Goal: Task Accomplishment & Management: Use online tool/utility

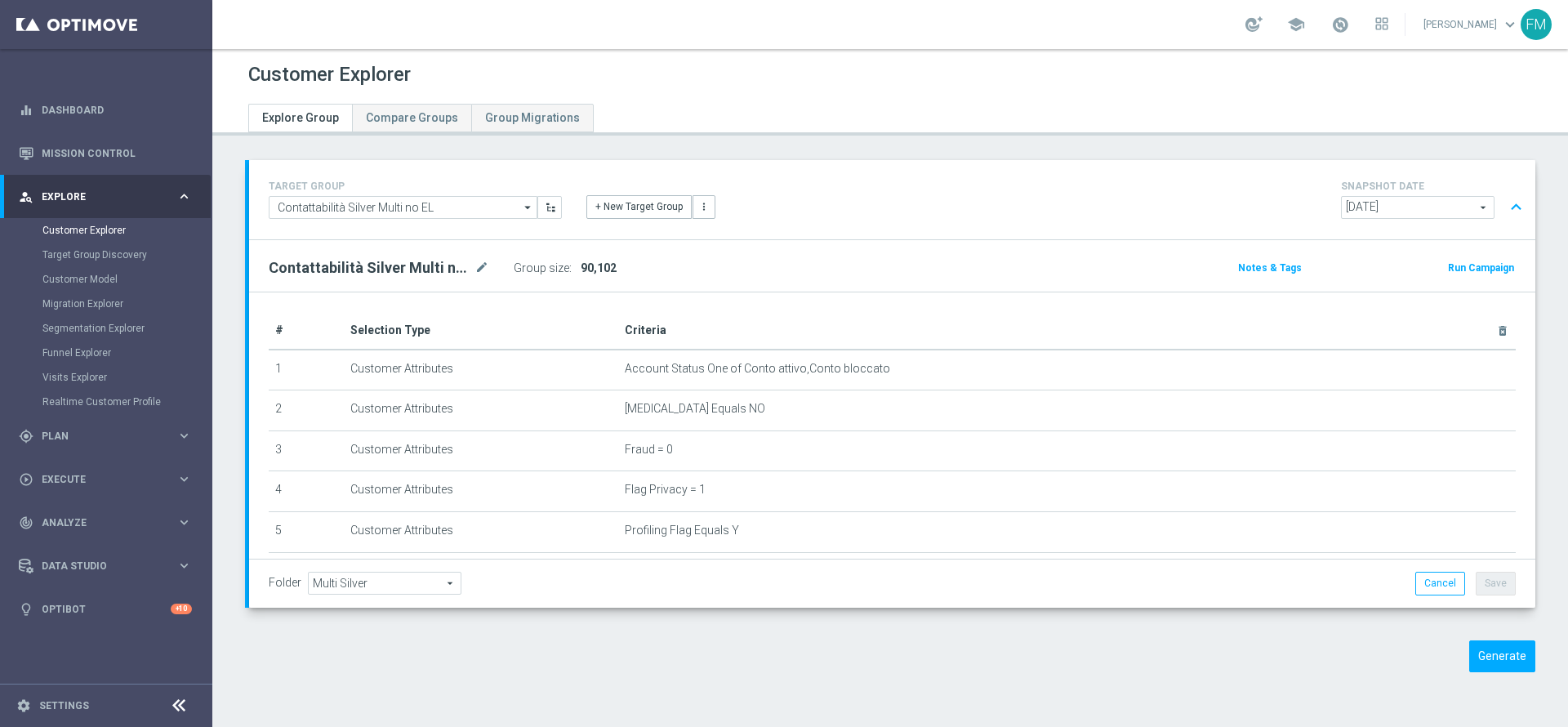
click at [1420, 211] on span "[DATE]" at bounding box center [1418, 207] width 152 height 21
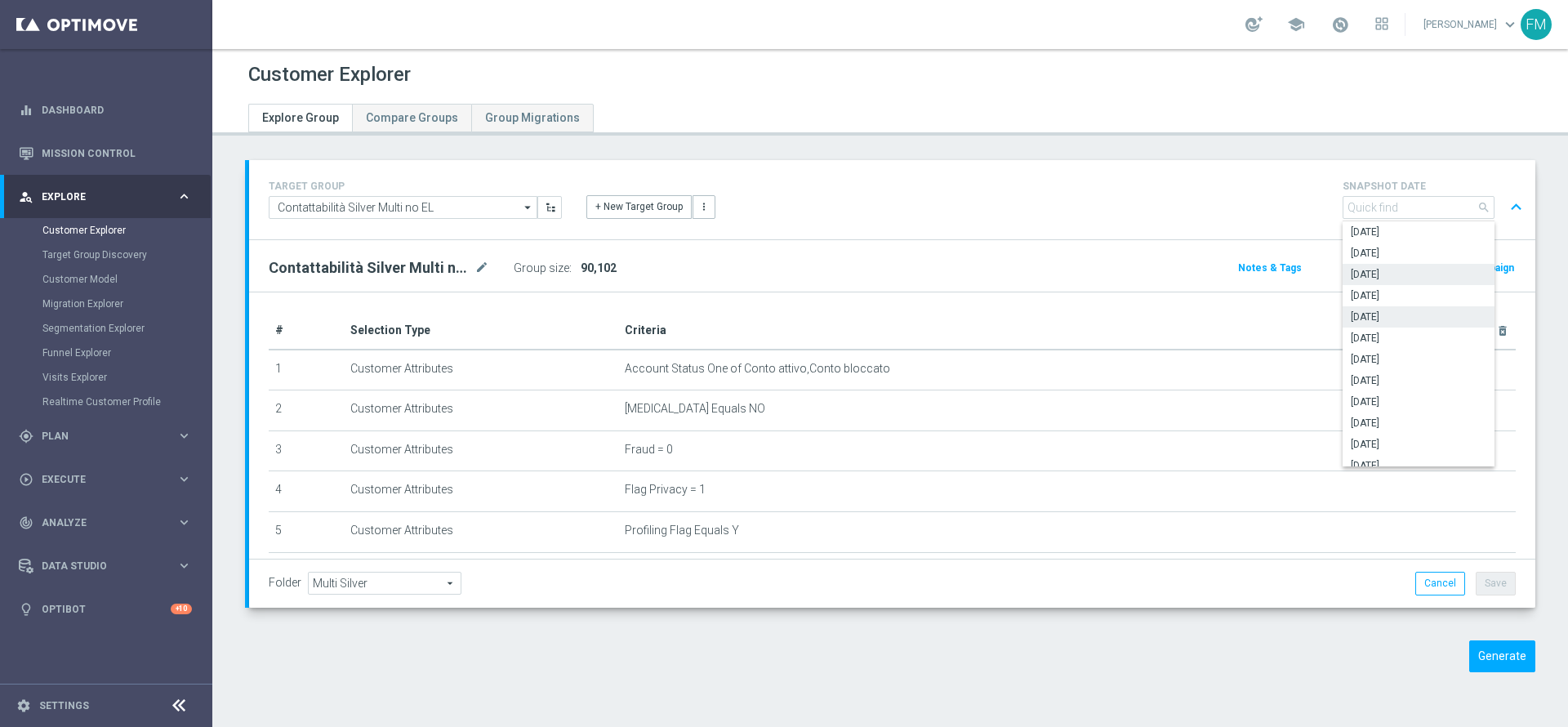
click at [1407, 317] on span "[DATE]" at bounding box center [1419, 317] width 136 height 13
type input "[DATE]"
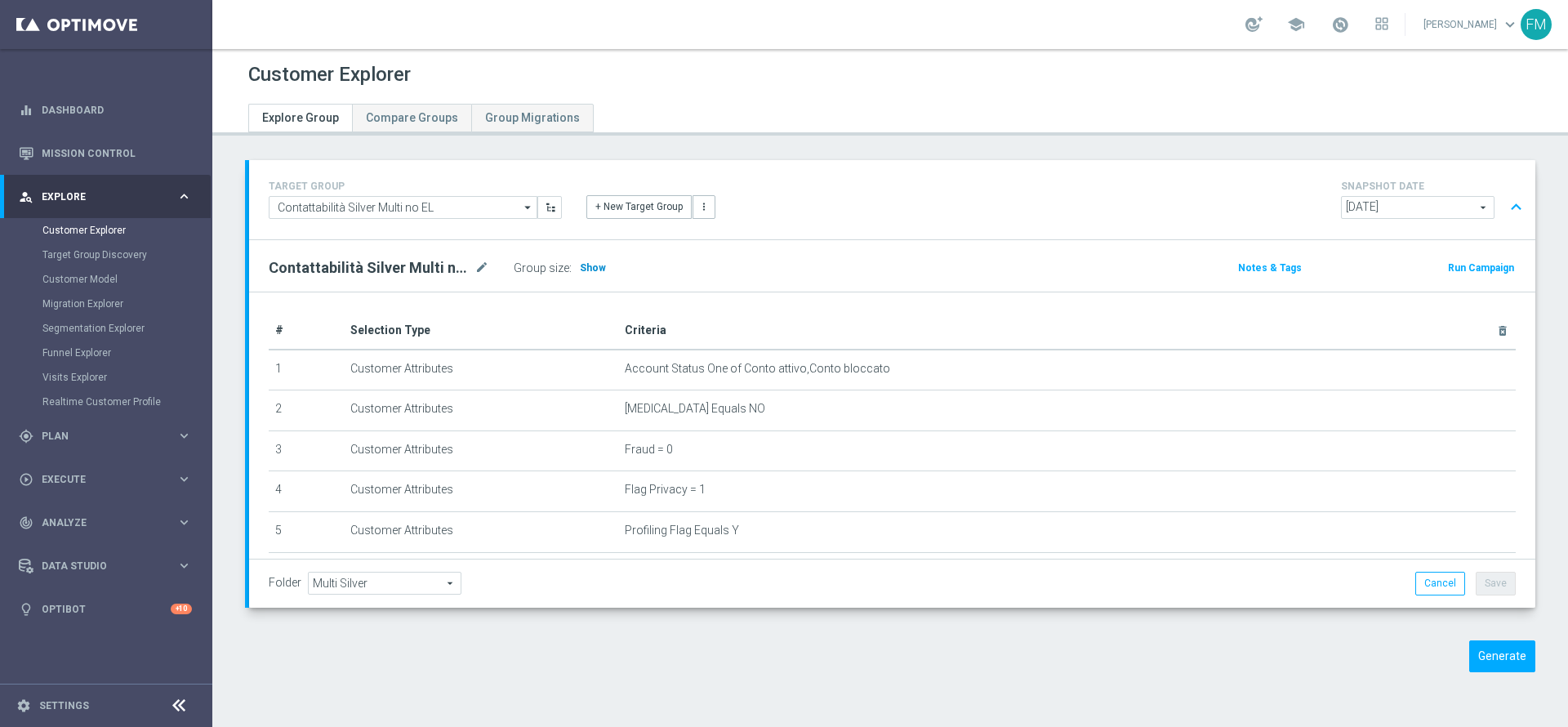
click at [582, 265] on span "Show" at bounding box center [594, 267] width 26 height 11
click at [421, 193] on div "TARGET GROUP Contattabilità Silver Multi no EL Contattabilità Silver Multi no E…" at bounding box center [415, 198] width 317 height 42
click at [419, 199] on input "Contattabilità Silver Multi no EL" at bounding box center [403, 207] width 269 height 23
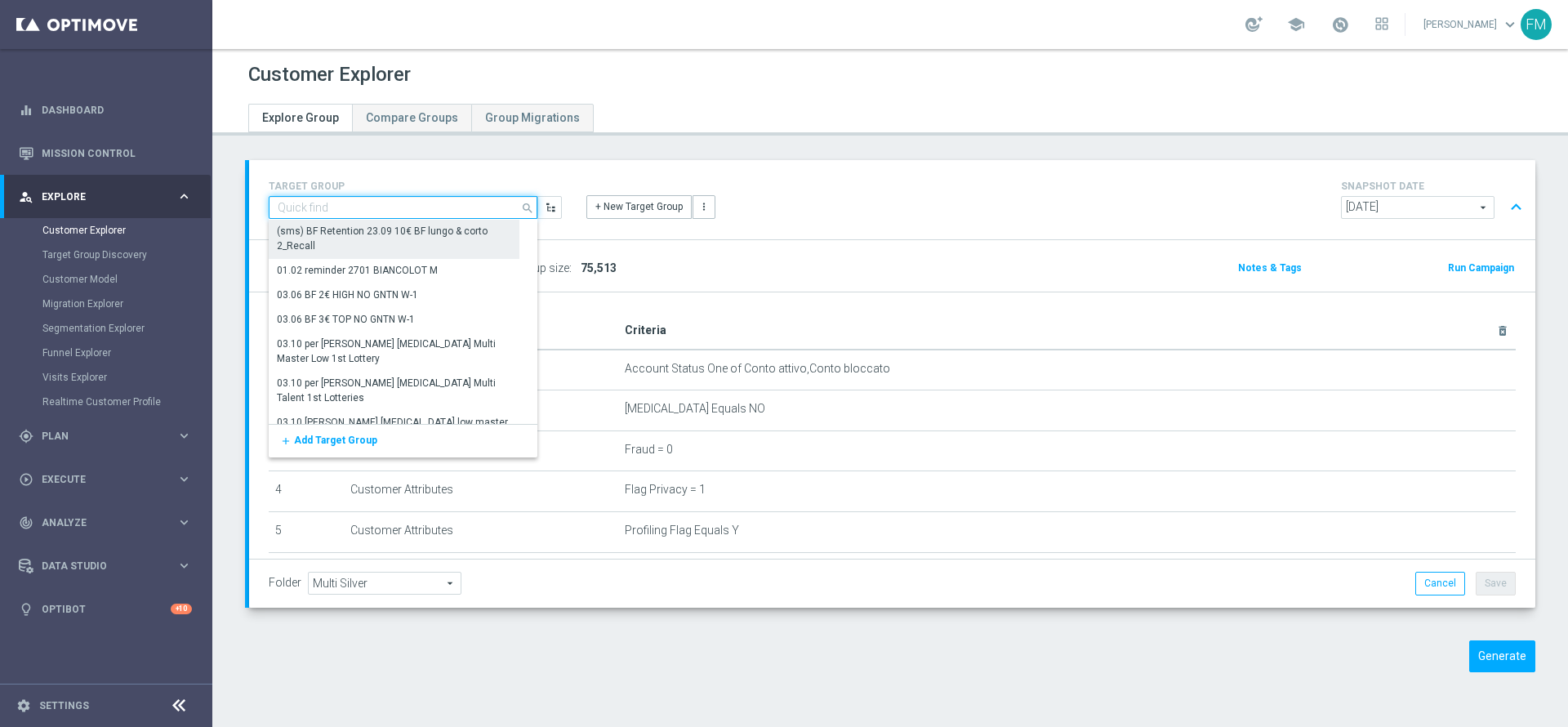
type input "s"
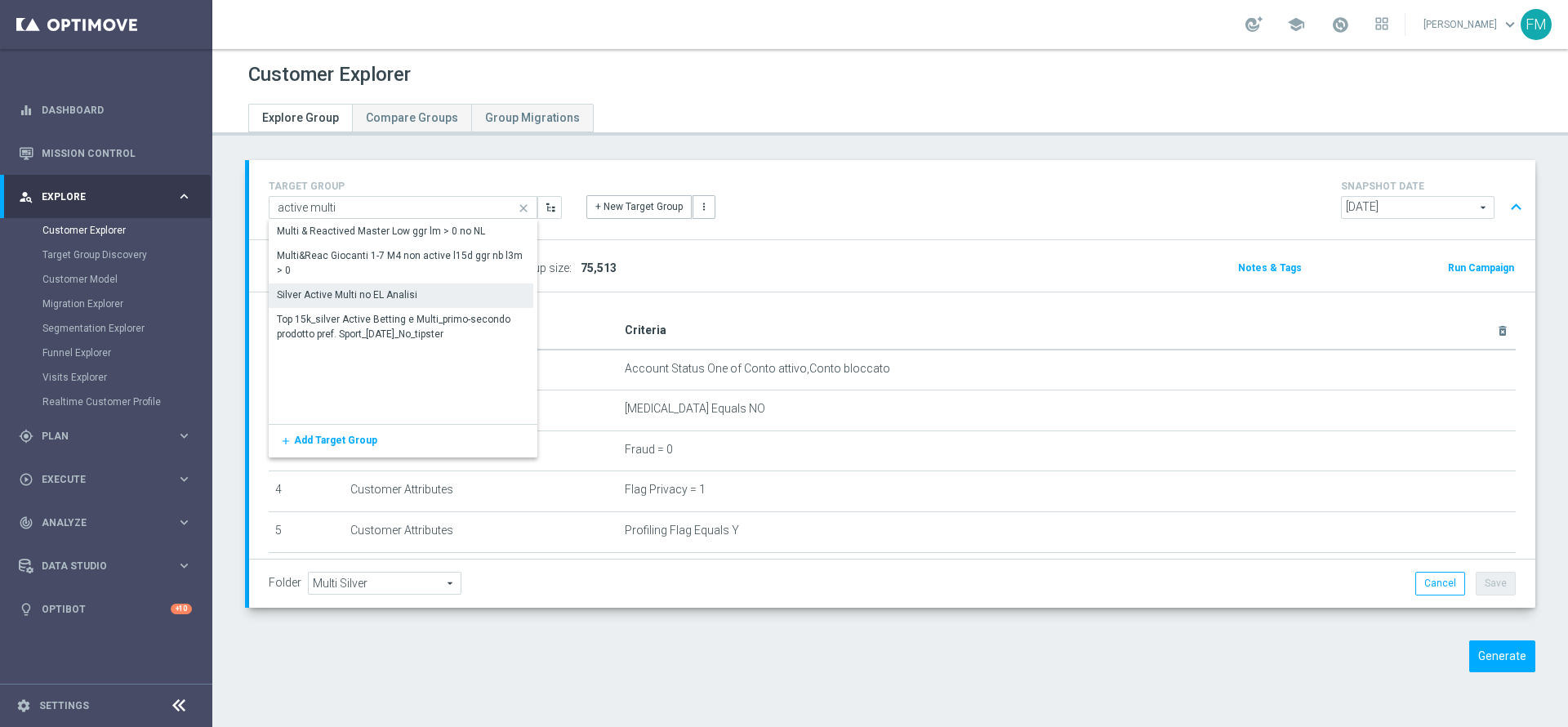
click at [459, 296] on div "Silver Active Multi no EL Analisi" at bounding box center [401, 295] width 265 height 23
type input "Silver Active Multi no EL Analisi"
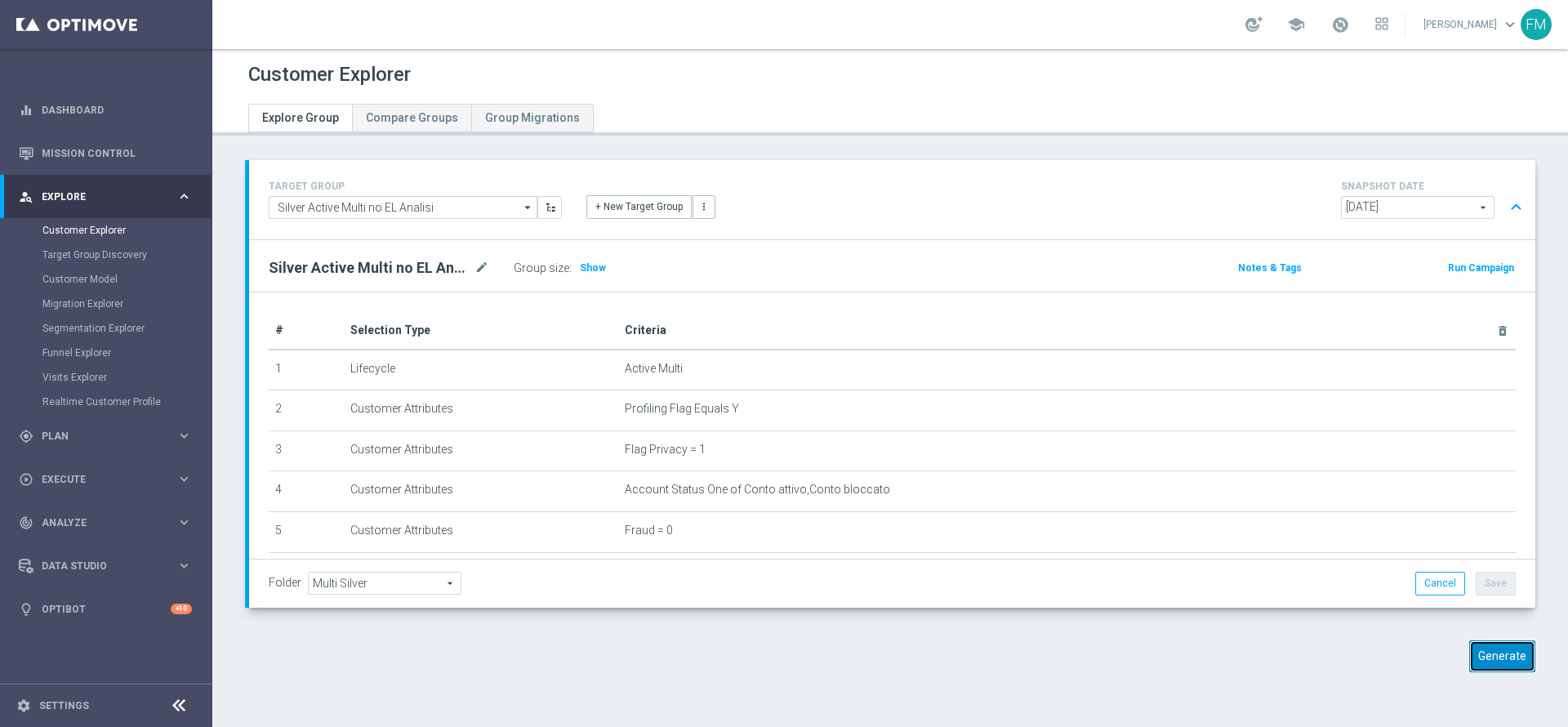
click at [1476, 649] on button "Generate" at bounding box center [1502, 656] width 66 height 32
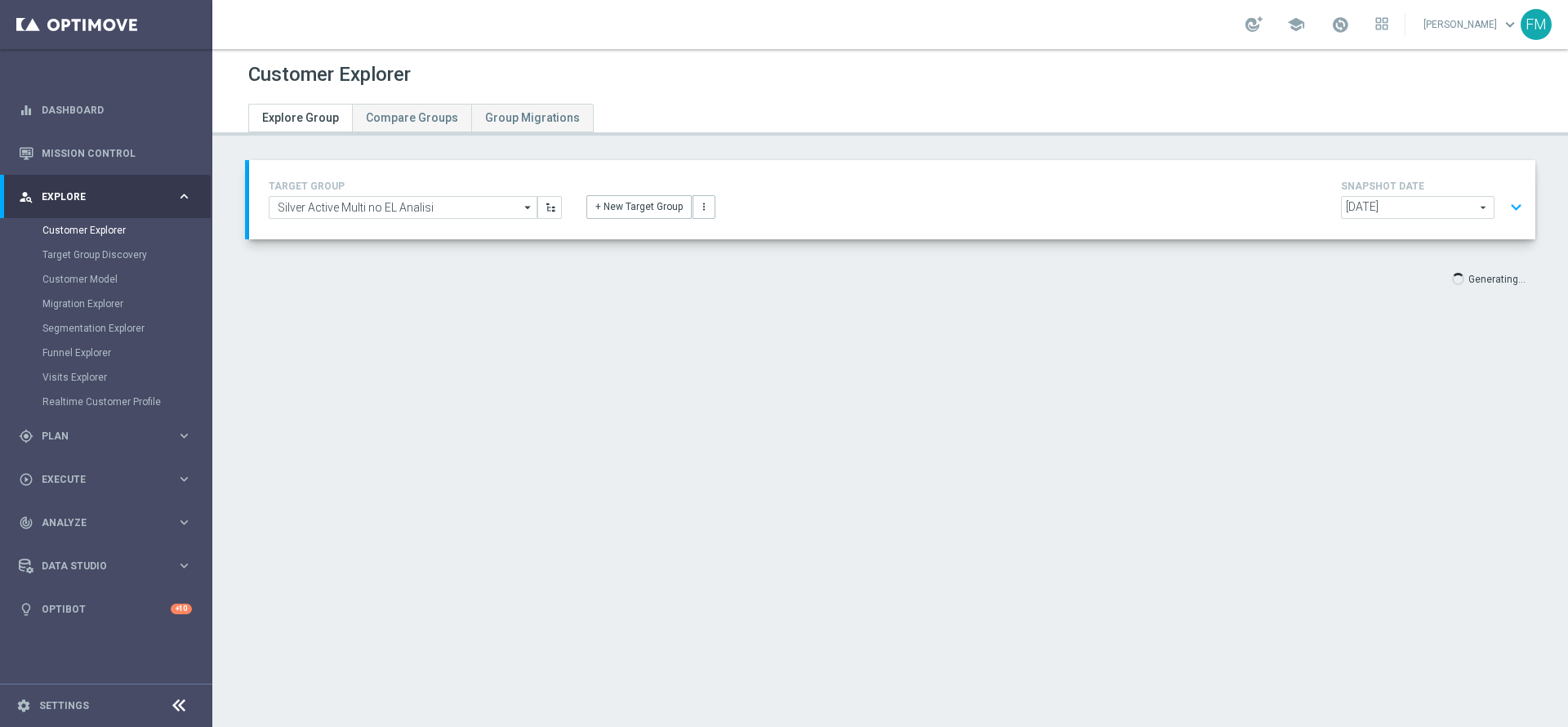
type input "Select"
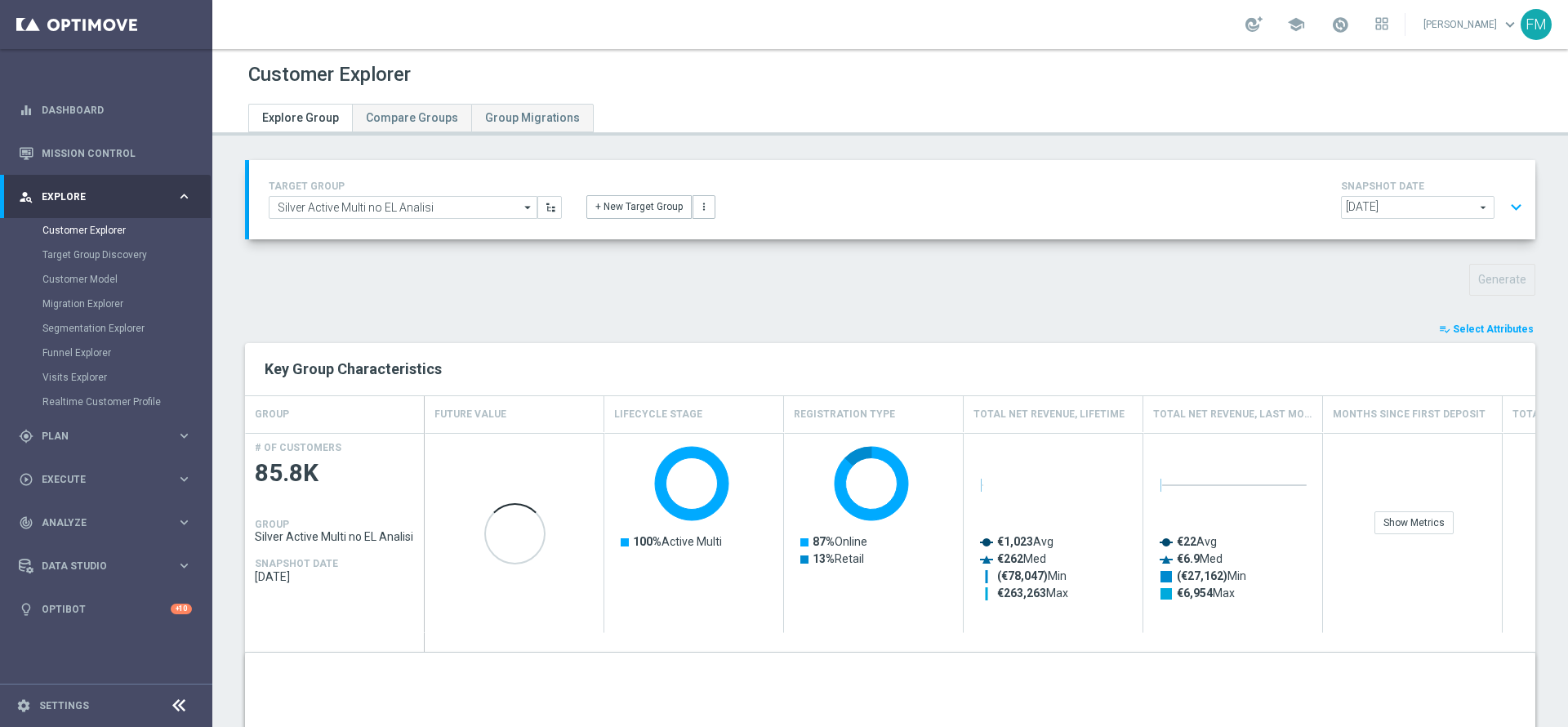
click at [1482, 325] on span "Select Attributes" at bounding box center [1494, 329] width 81 height 11
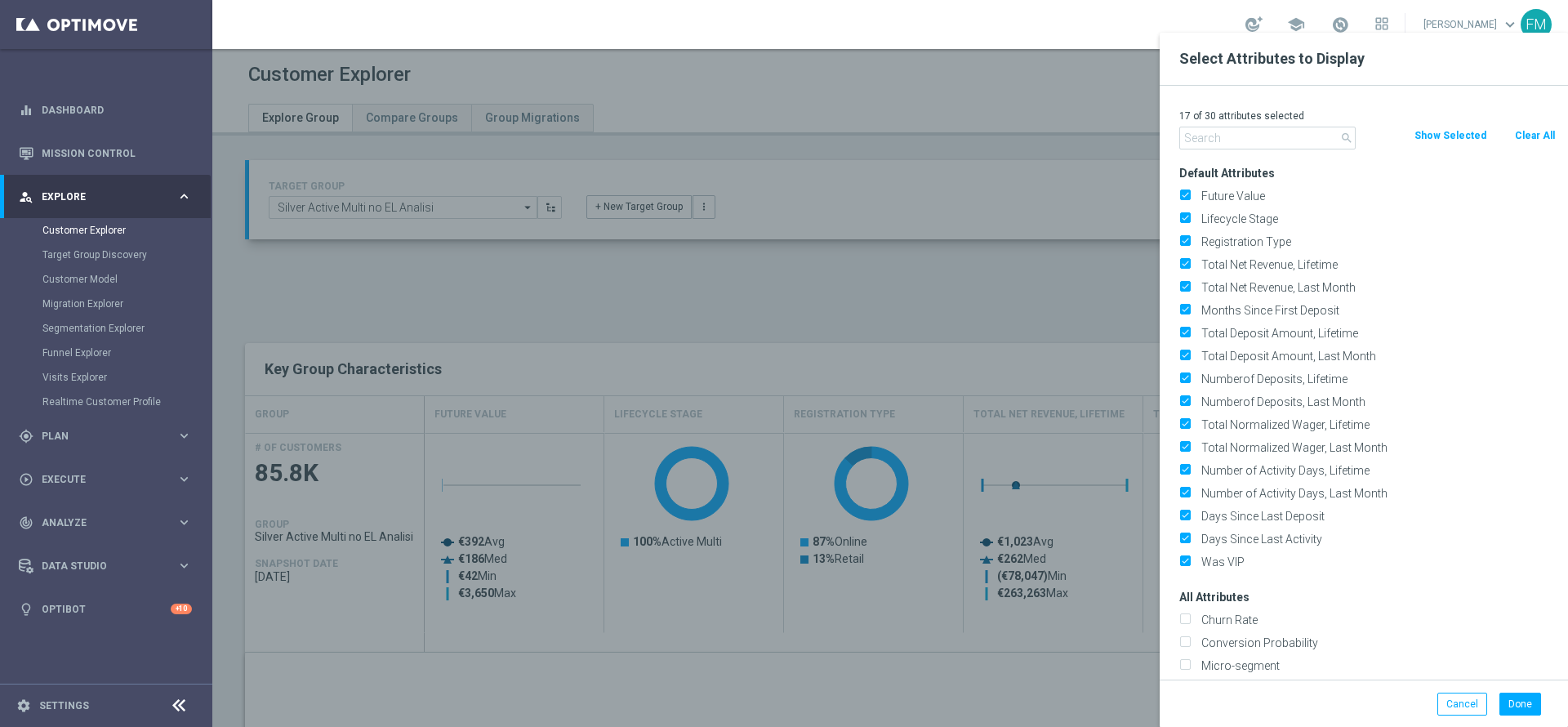
click at [1528, 139] on button "Clear All" at bounding box center [1534, 136] width 43 height 18
checkbox input "false"
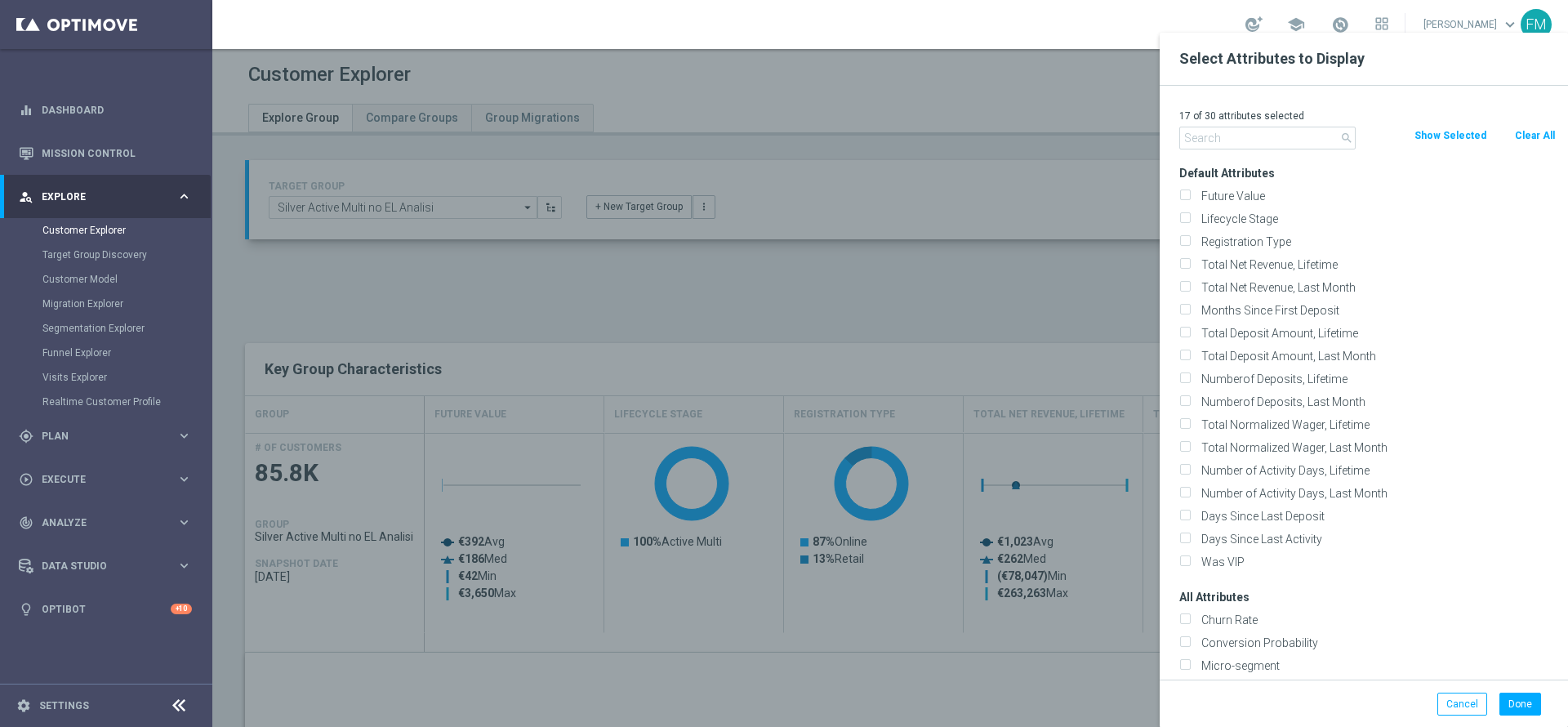
checkbox input "false"
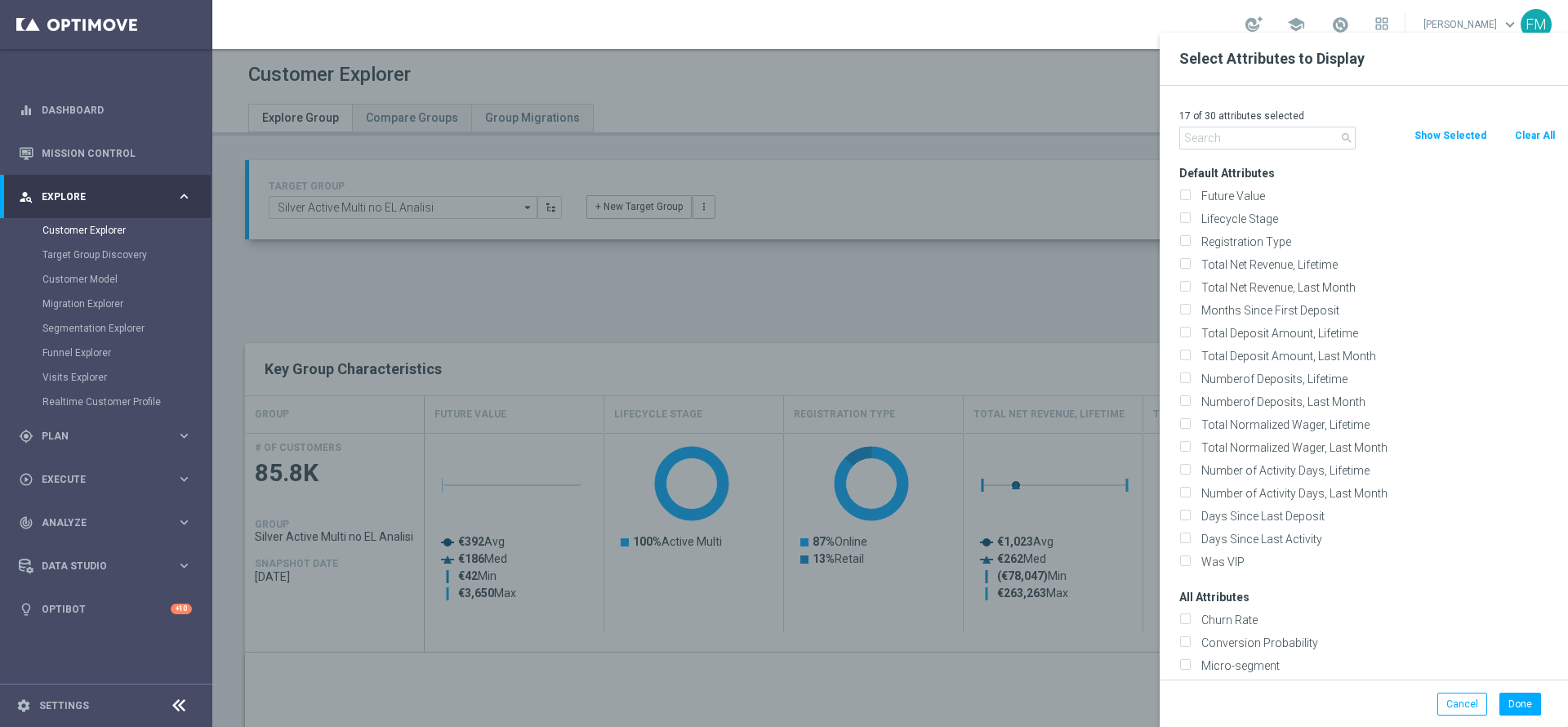
checkbox input "false"
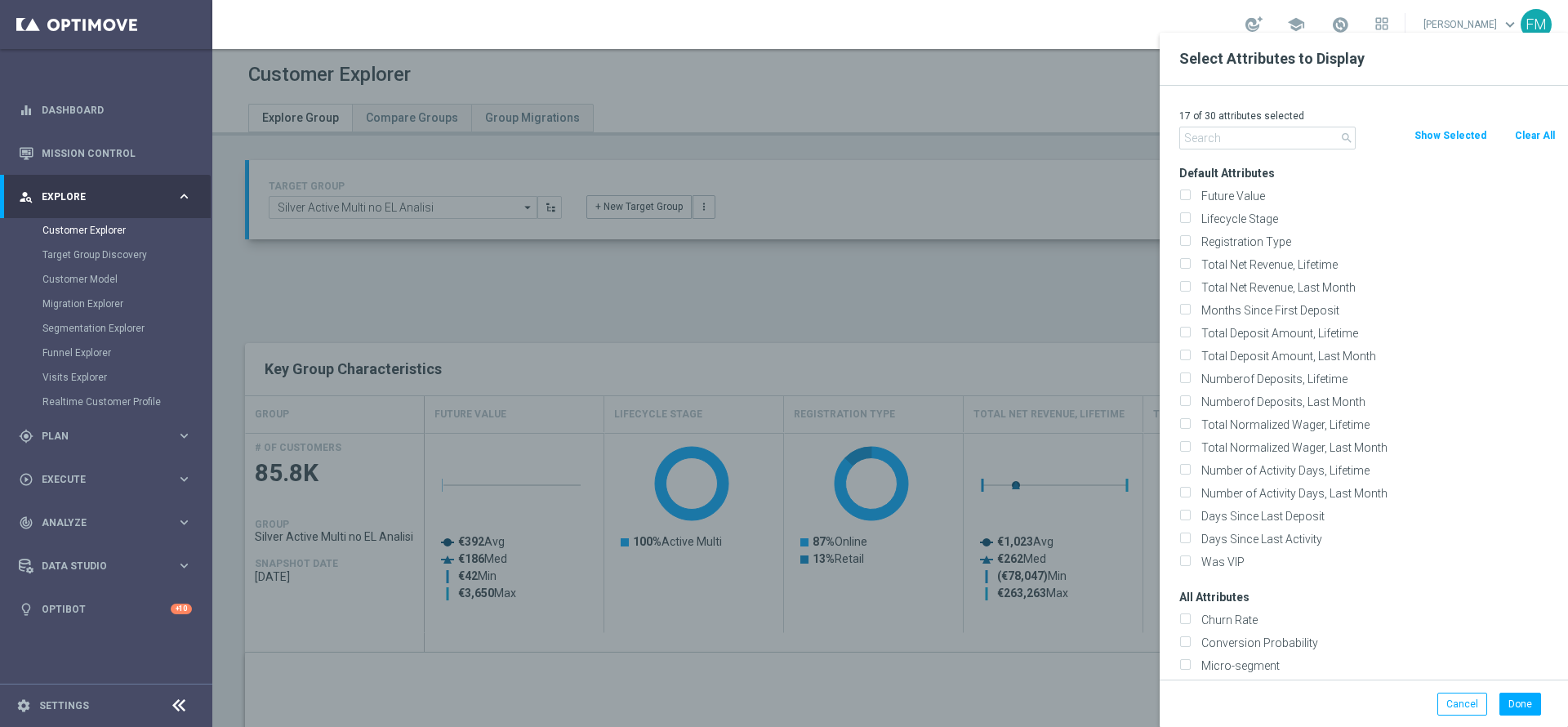
checkbox input "false"
click at [1184, 217] on input "Lifecycle Stage" at bounding box center [1184, 221] width 11 height 11
checkbox input "true"
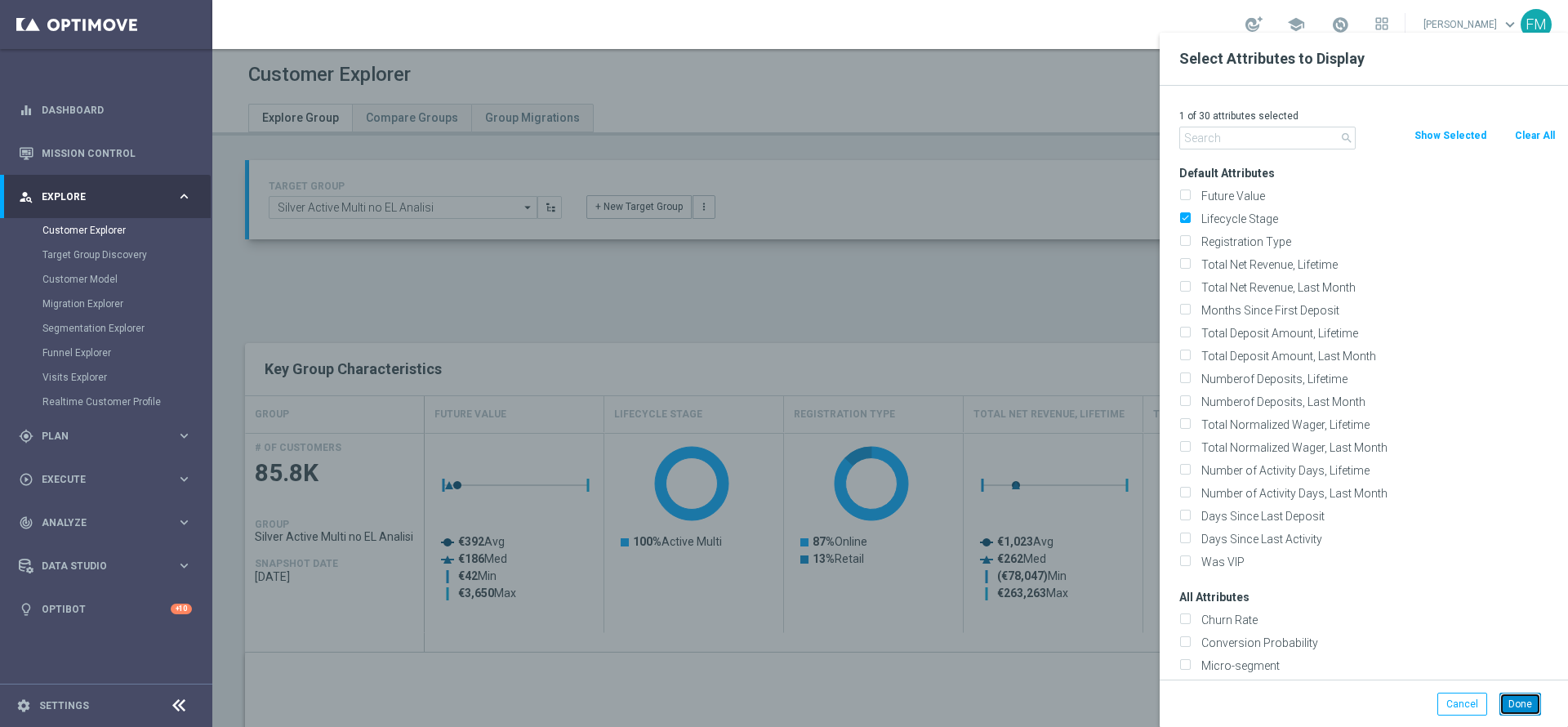
click at [1520, 701] on button "Done" at bounding box center [1519, 704] width 41 height 23
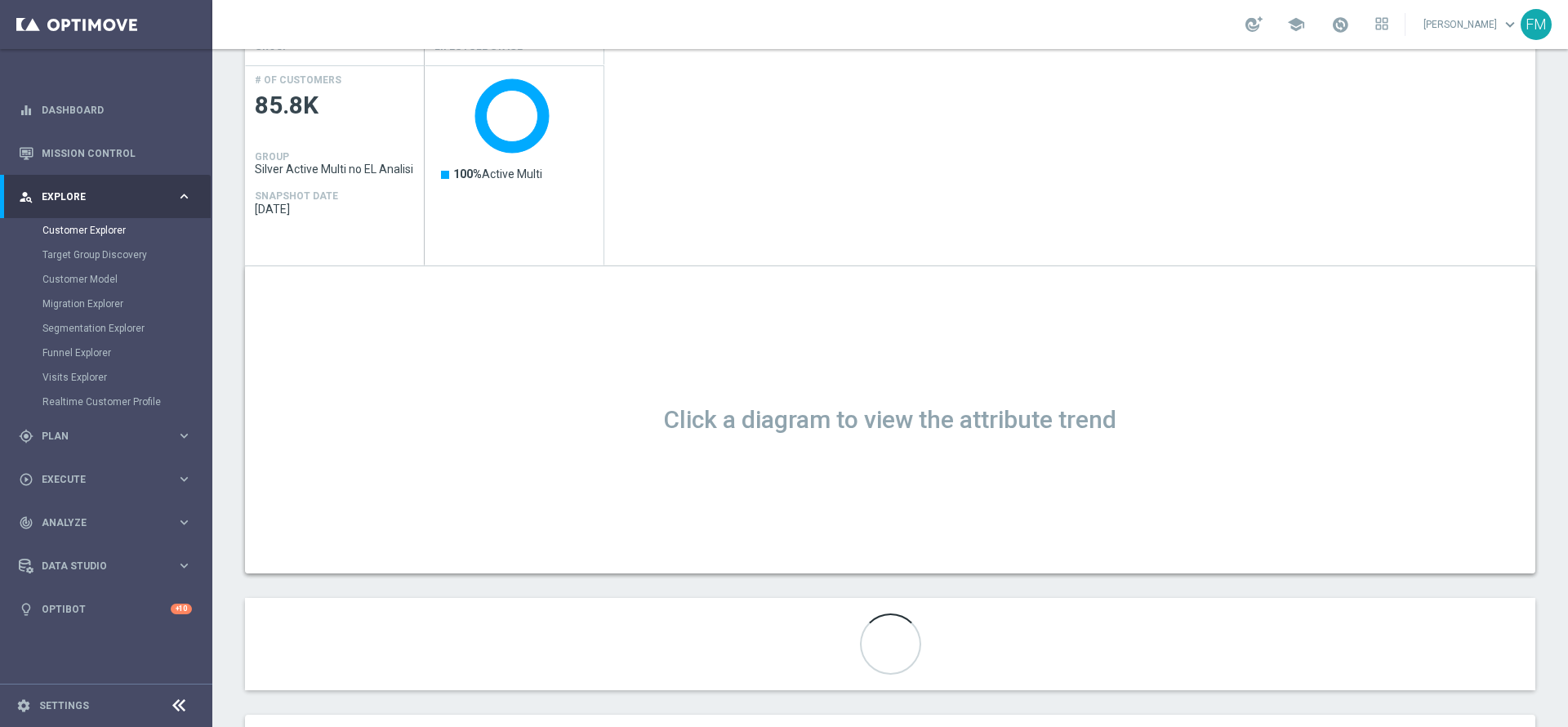
scroll to position [483, 0]
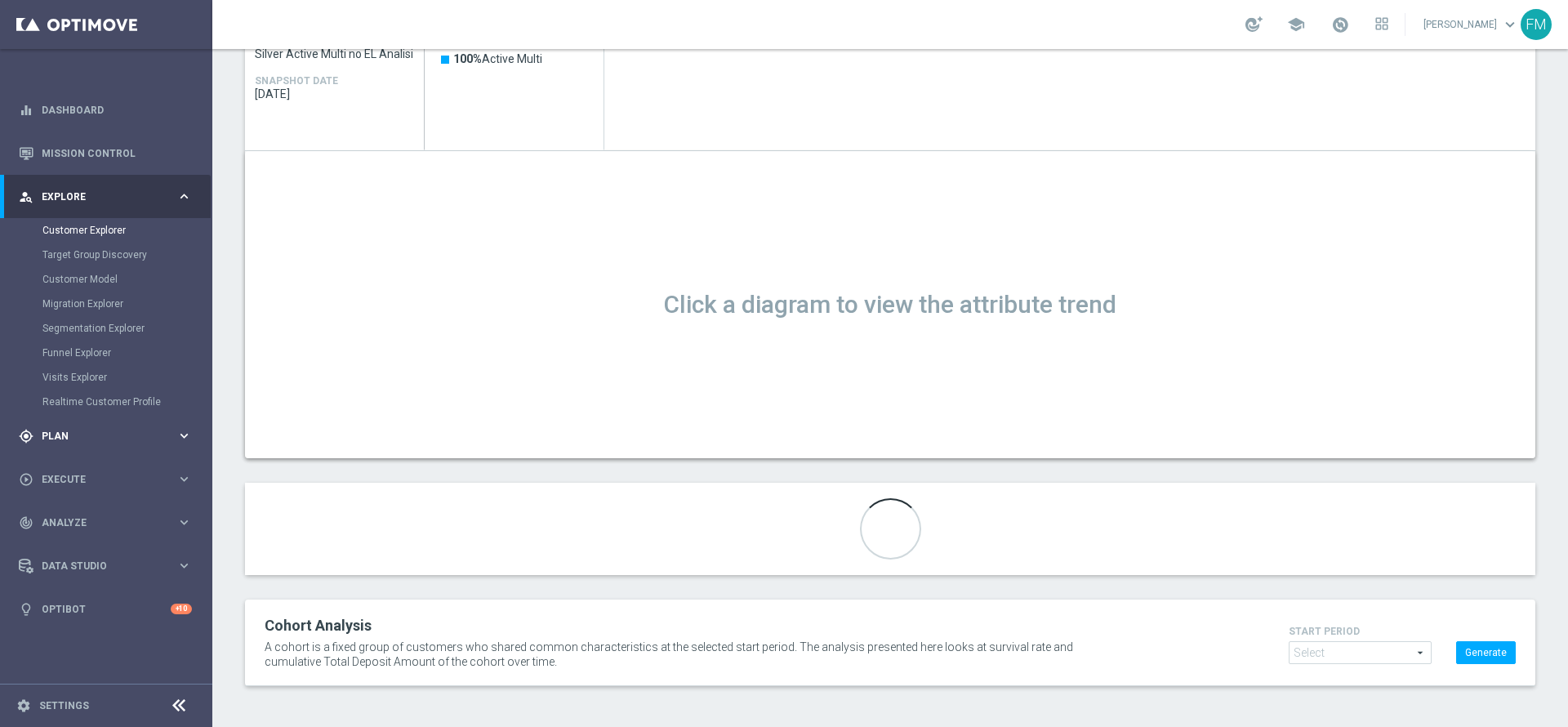
click at [101, 438] on span "Plan" at bounding box center [108, 436] width 135 height 10
click at [71, 337] on div "Streams" at bounding box center [126, 348] width 168 height 25
click at [79, 316] on button "Templates keyboard_arrow_right" at bounding box center [117, 322] width 150 height 13
click at [69, 344] on link "Optimail" at bounding box center [109, 347] width 119 height 13
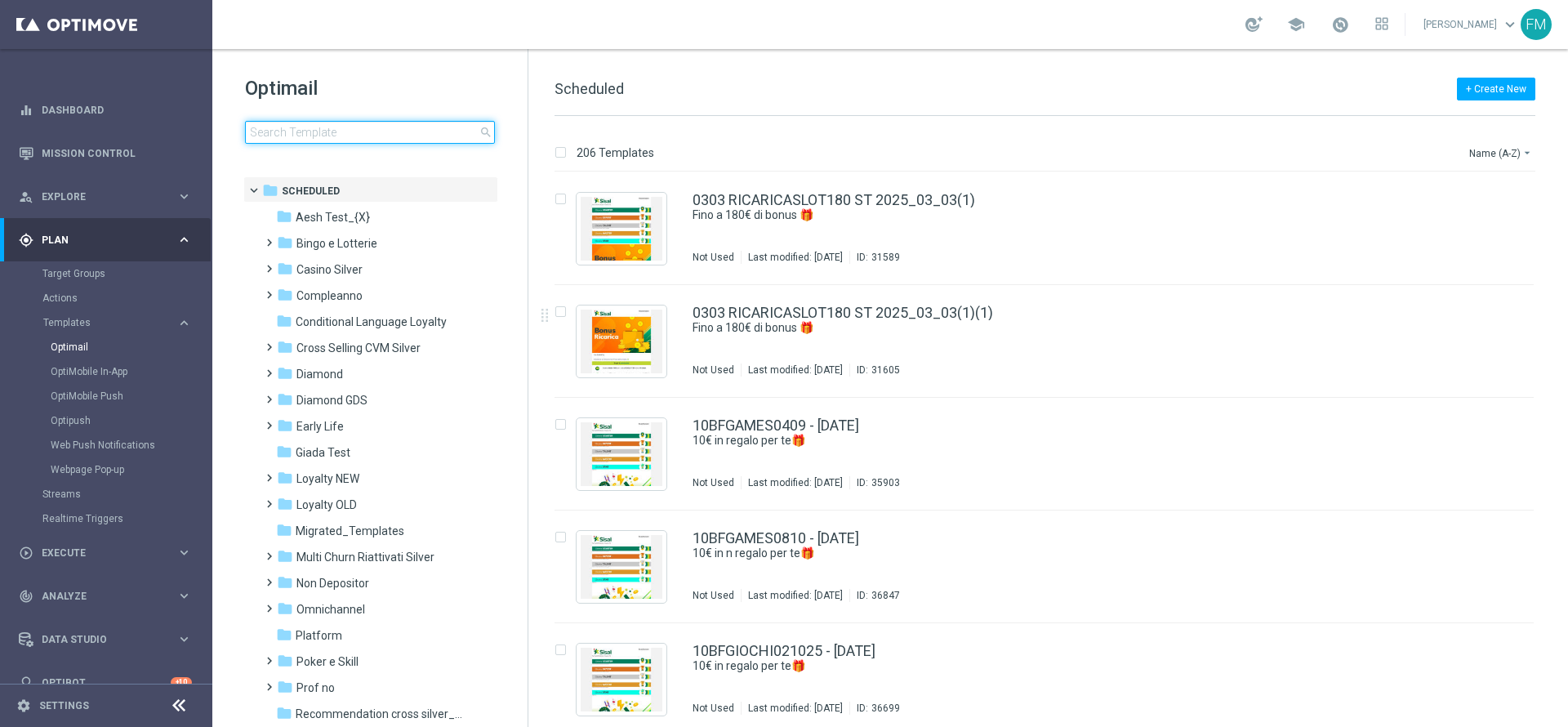
click at [402, 127] on input at bounding box center [370, 132] width 250 height 23
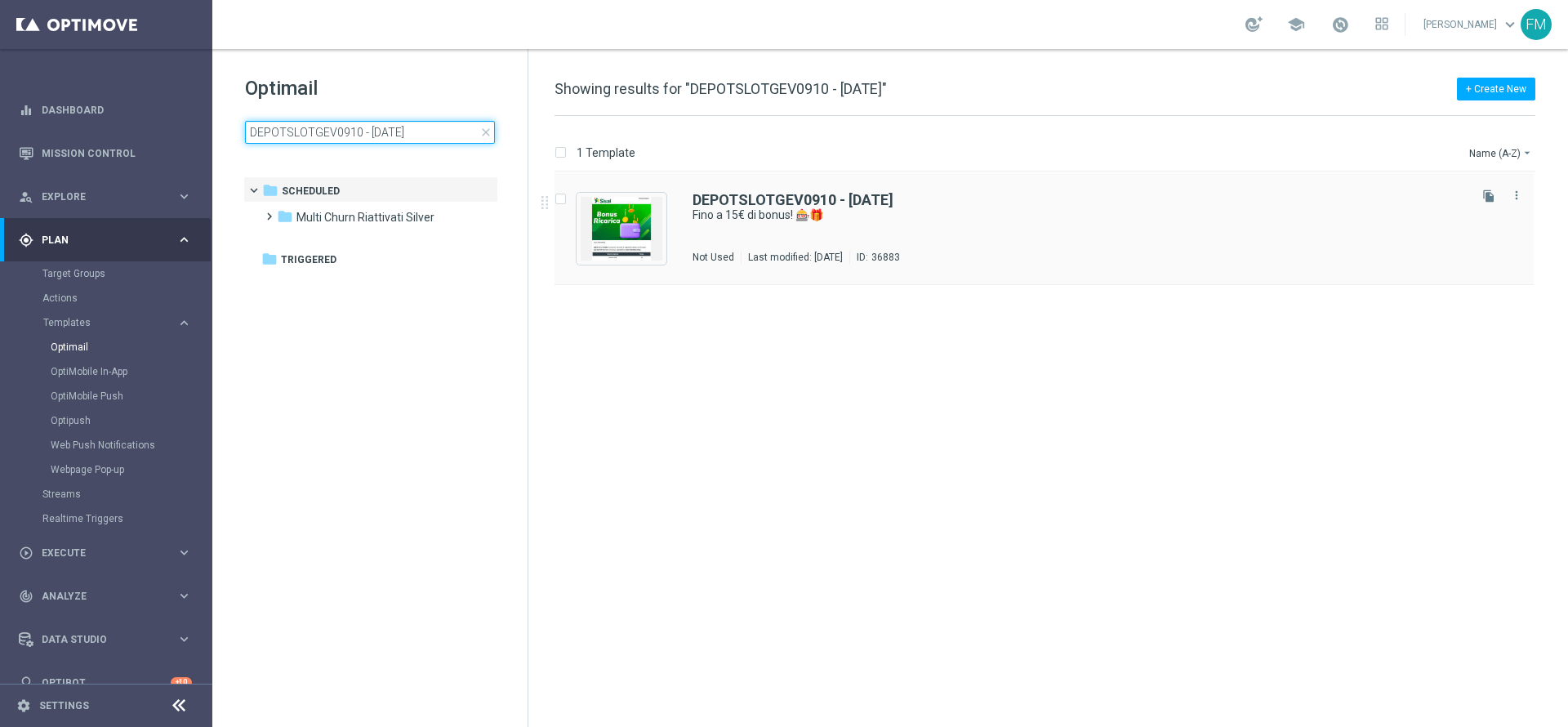
type input "DEPOTSLOTGEV0910 - 2025-10-09"
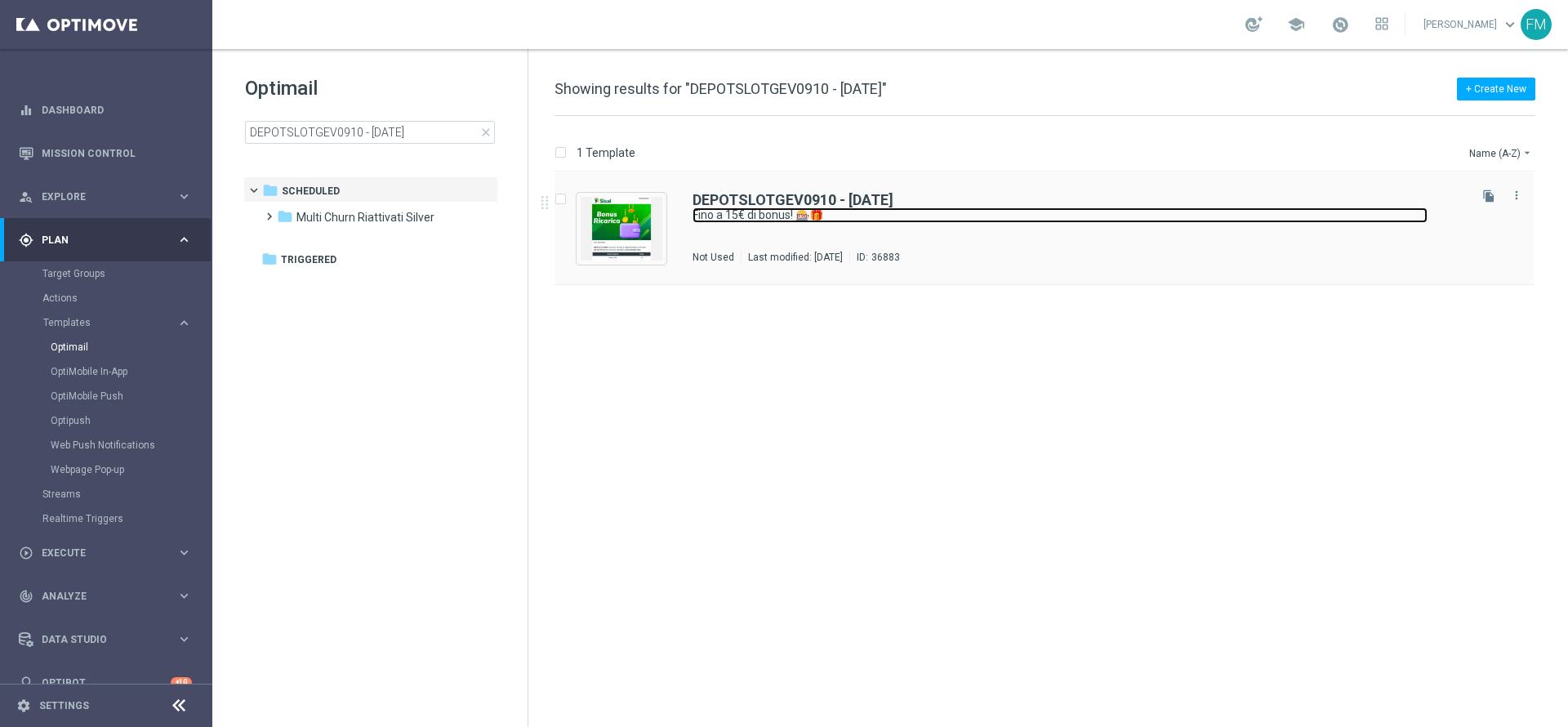
click at [1004, 216] on link "Fino a 15€ di bonus! 🎰🎁" at bounding box center [1060, 215] width 735 height 16
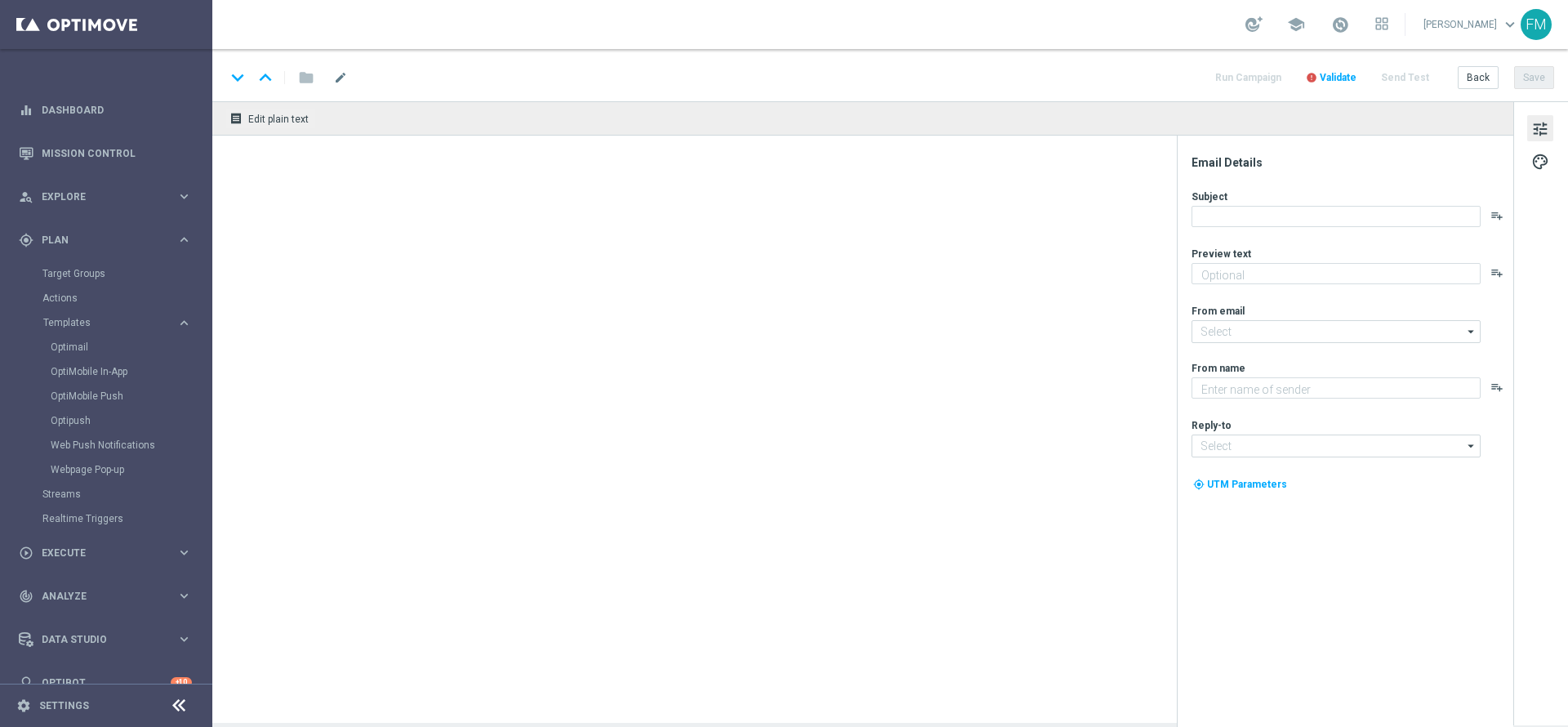
type textarea "Scopri la nuova promo ricarica! 🎁"
type input "newsletter@comunicazioni.sisal.it"
type textarea "Sisal"
type input "info@sisal.it"
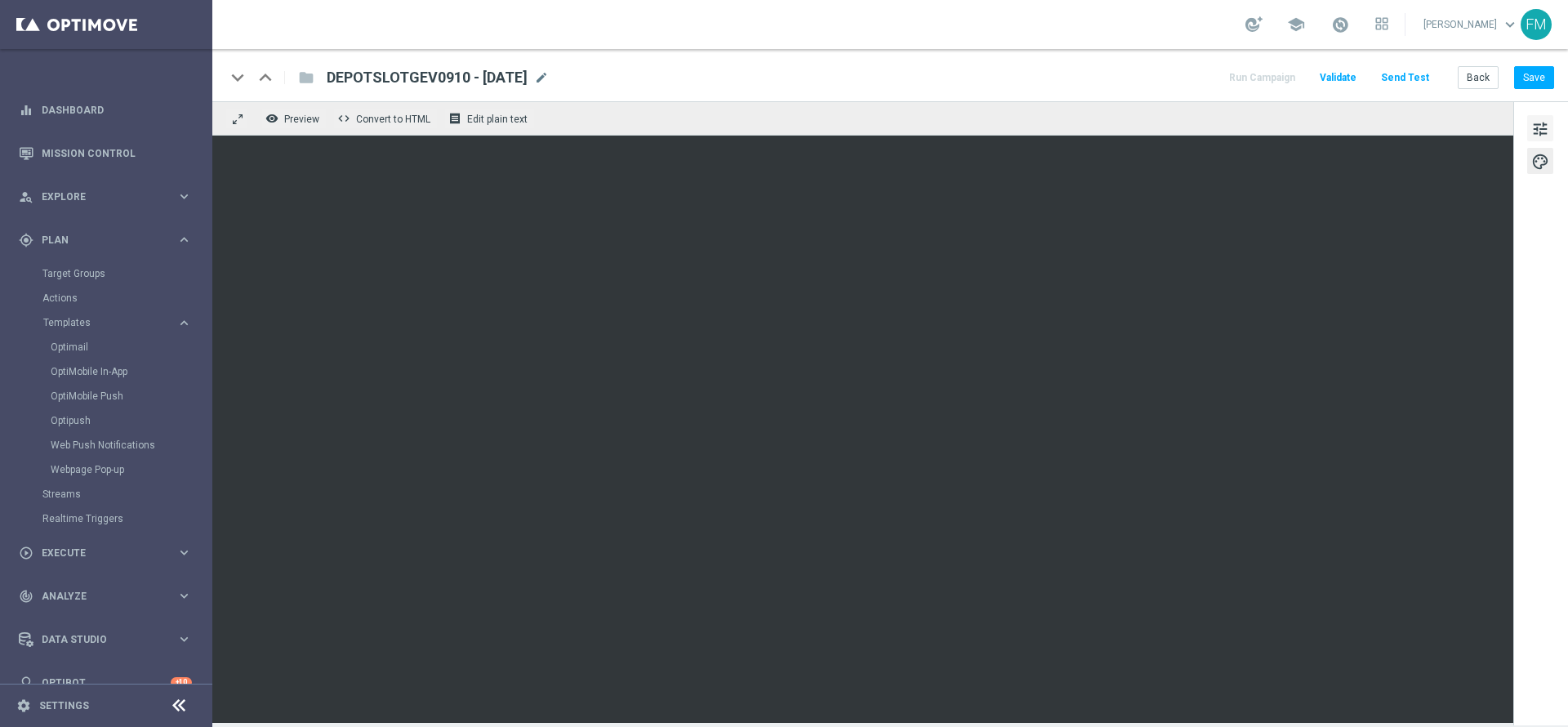
click at [1530, 136] on button "tune" at bounding box center [1541, 129] width 26 height 26
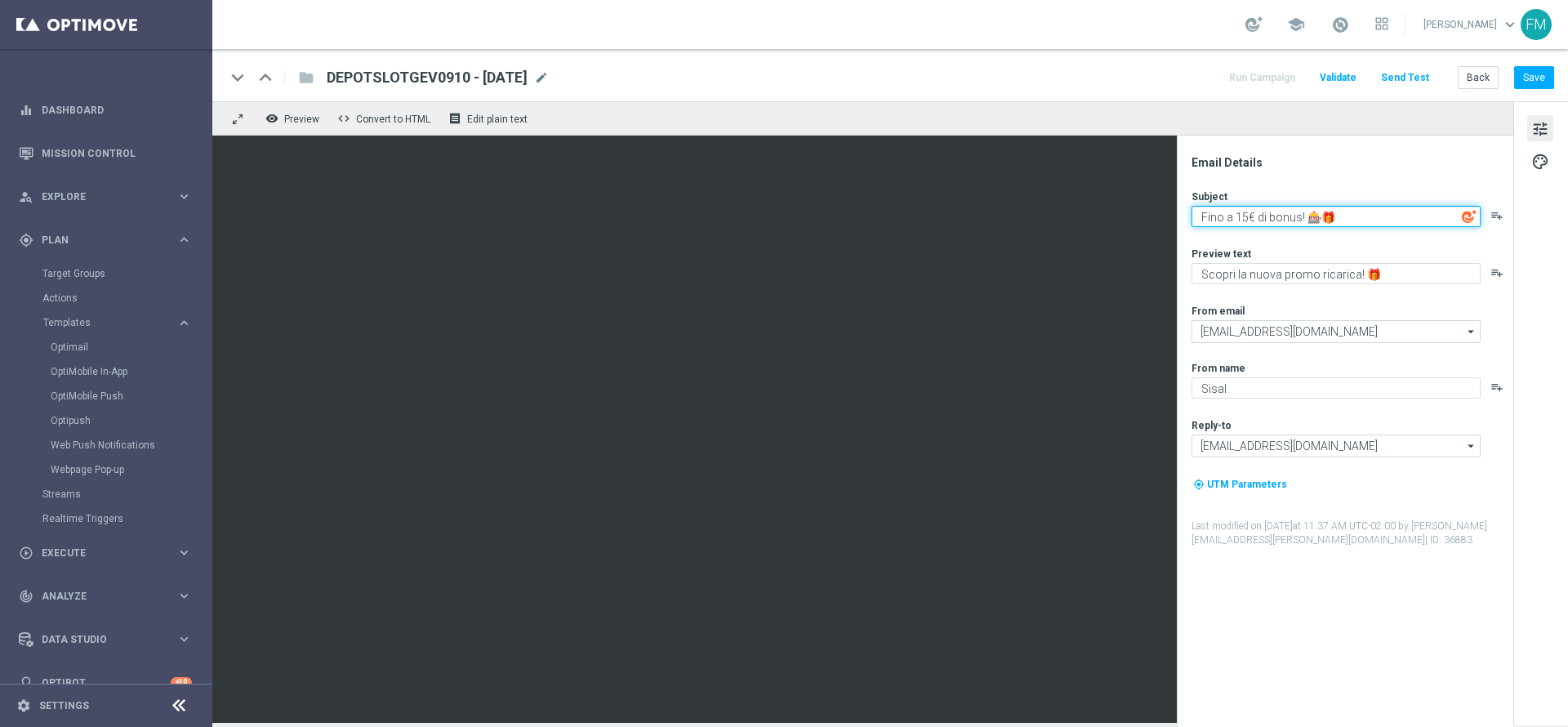
click at [1348, 223] on textarea "Fino a 15€ di bonus! 🎰🎁" at bounding box center [1336, 216] width 289 height 21
type textarea "Fino a 15€ di bonus!"
drag, startPoint x: 1348, startPoint y: 223, endPoint x: 1398, endPoint y: 261, distance: 62.8
click at [1398, 261] on div "Preview text Scopri la nuova promo ricarica! 🎁 playlist_add" at bounding box center [1351, 266] width 320 height 38
click at [1534, 77] on button "Save" at bounding box center [1534, 78] width 40 height 23
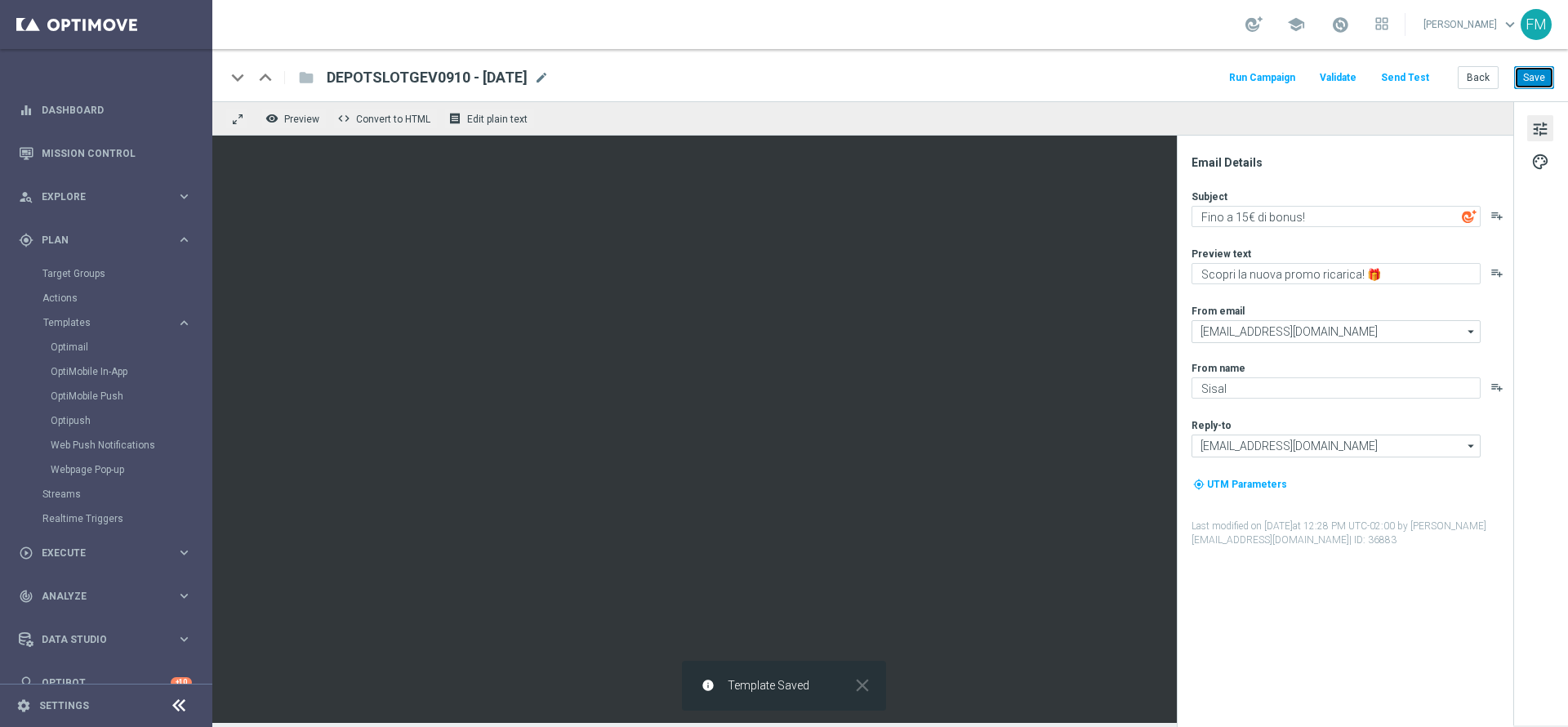
click at [1533, 70] on button "Save" at bounding box center [1534, 78] width 40 height 23
click at [1539, 86] on button "Save" at bounding box center [1534, 78] width 40 height 23
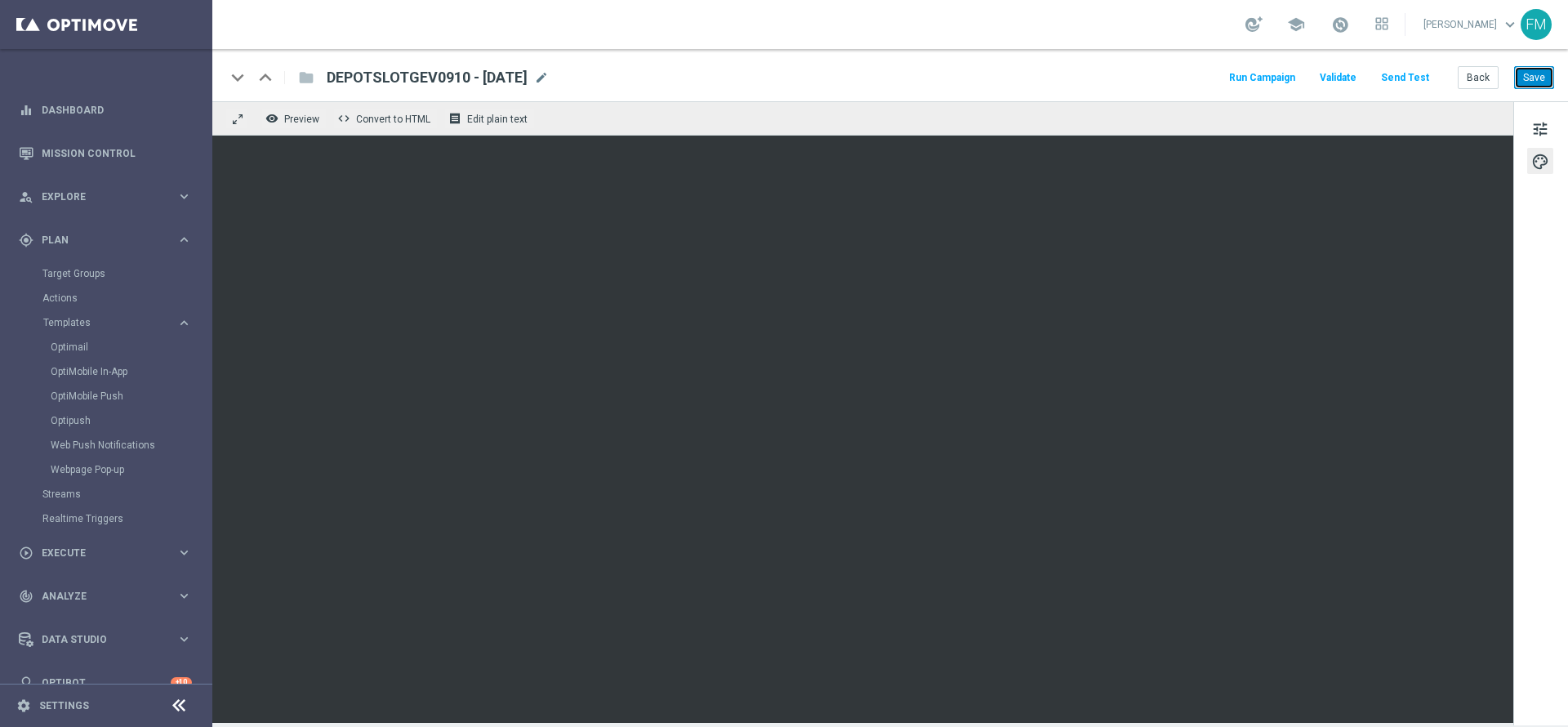
click at [1527, 73] on button "Save" at bounding box center [1534, 78] width 40 height 23
click at [1490, 76] on button "Back" at bounding box center [1478, 78] width 41 height 23
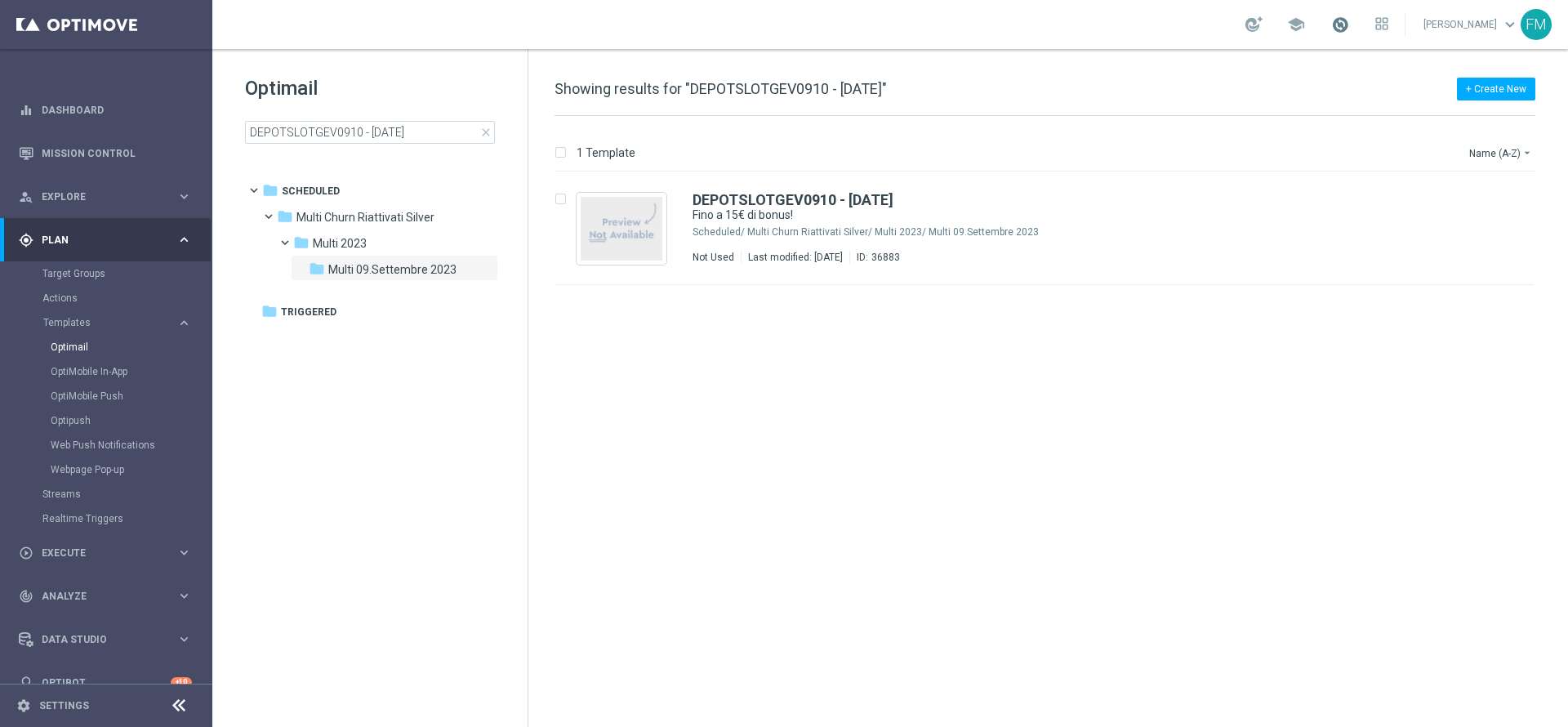
click at [1332, 17] on span at bounding box center [1340, 25] width 18 height 18
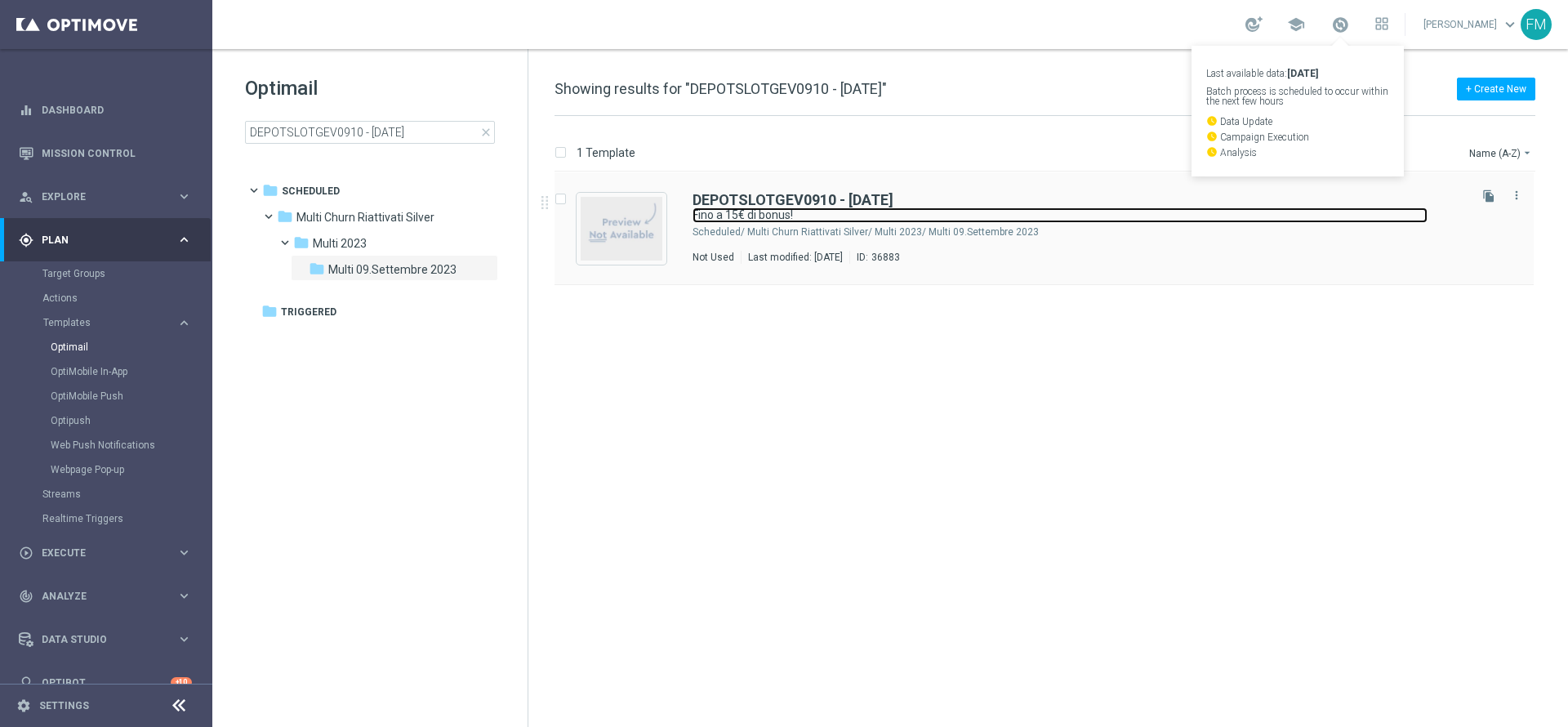
click at [1336, 209] on link "Fino a 15€ di bonus!" at bounding box center [1060, 215] width 735 height 16
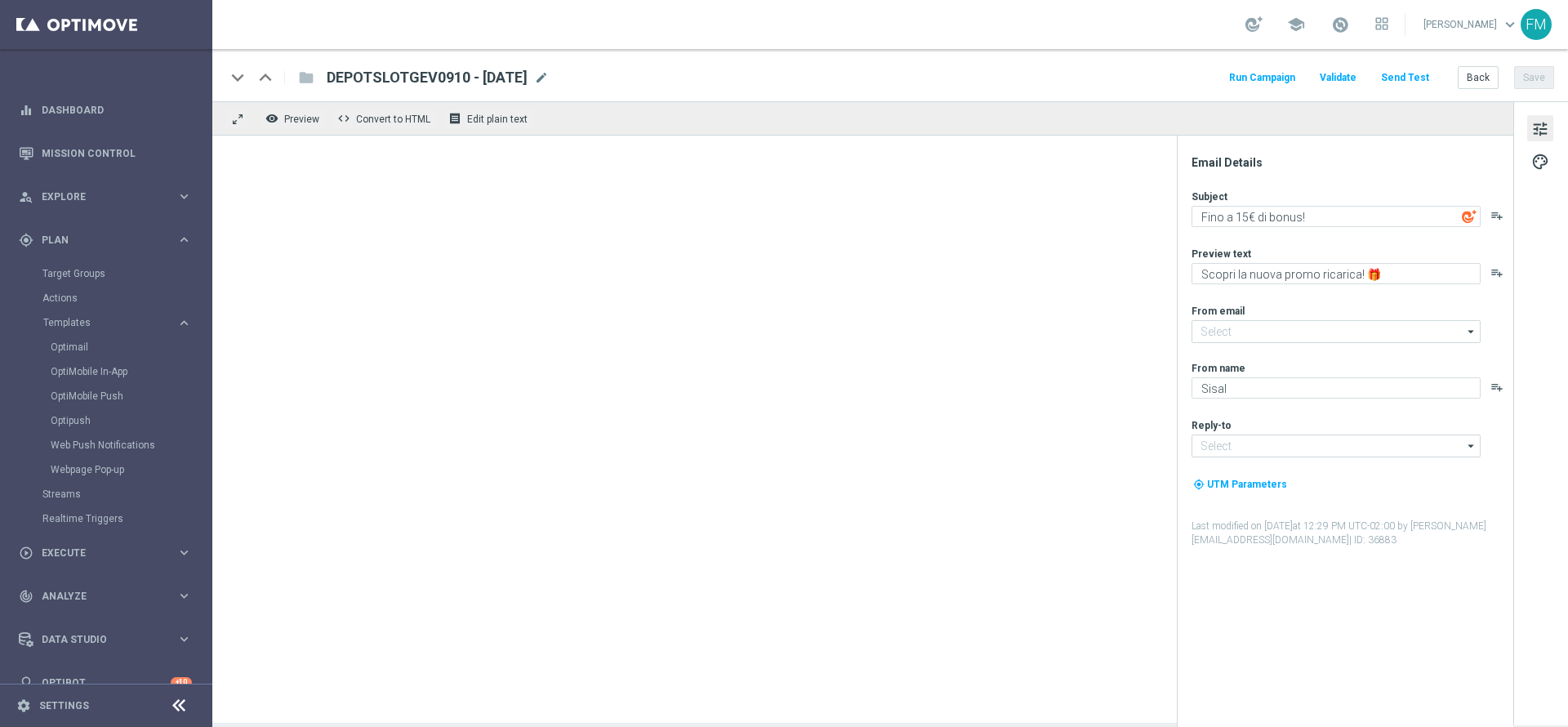
type input "newsletter@comunicazioni.sisal.it"
type input "info@sisal.it"
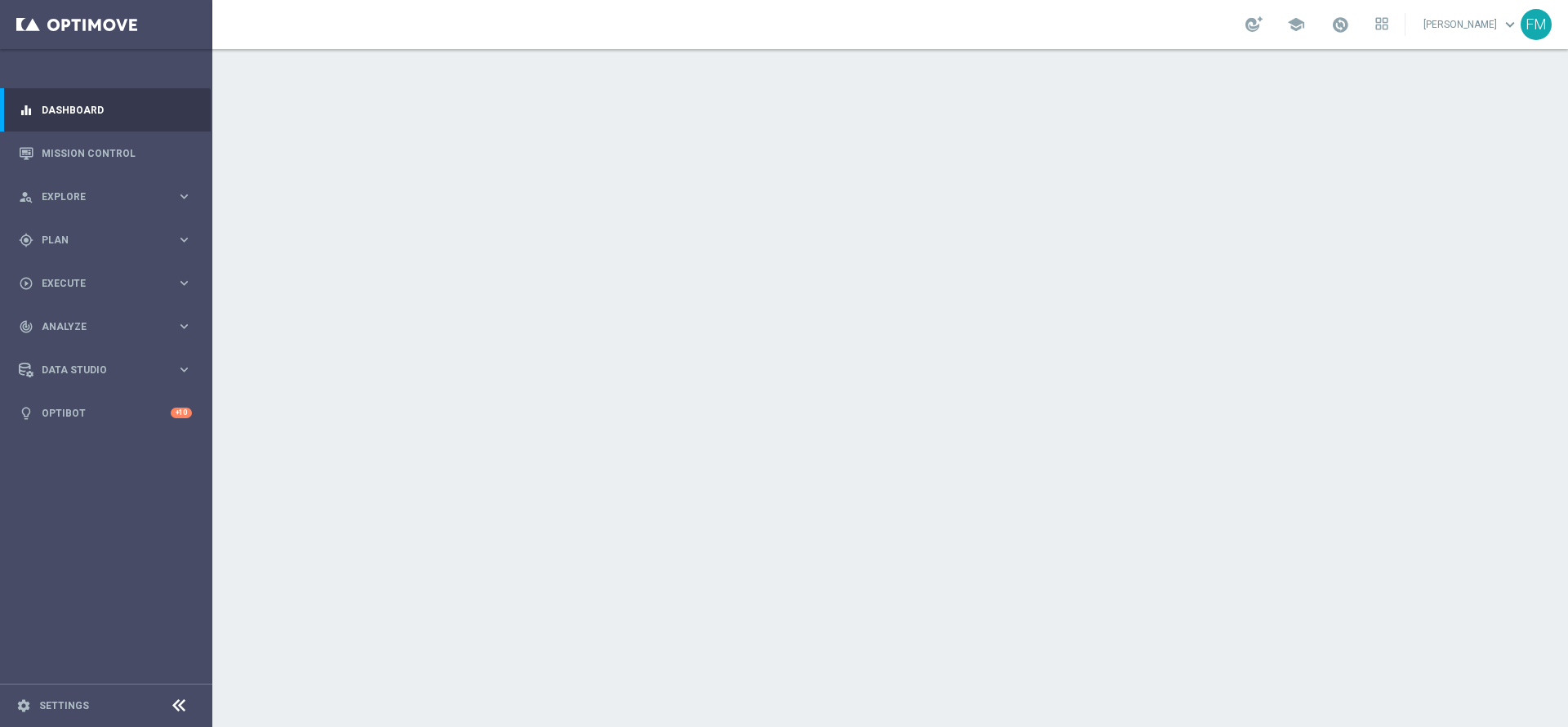
click at [1304, 24] on div "school" at bounding box center [1317, 24] width 143 height 27
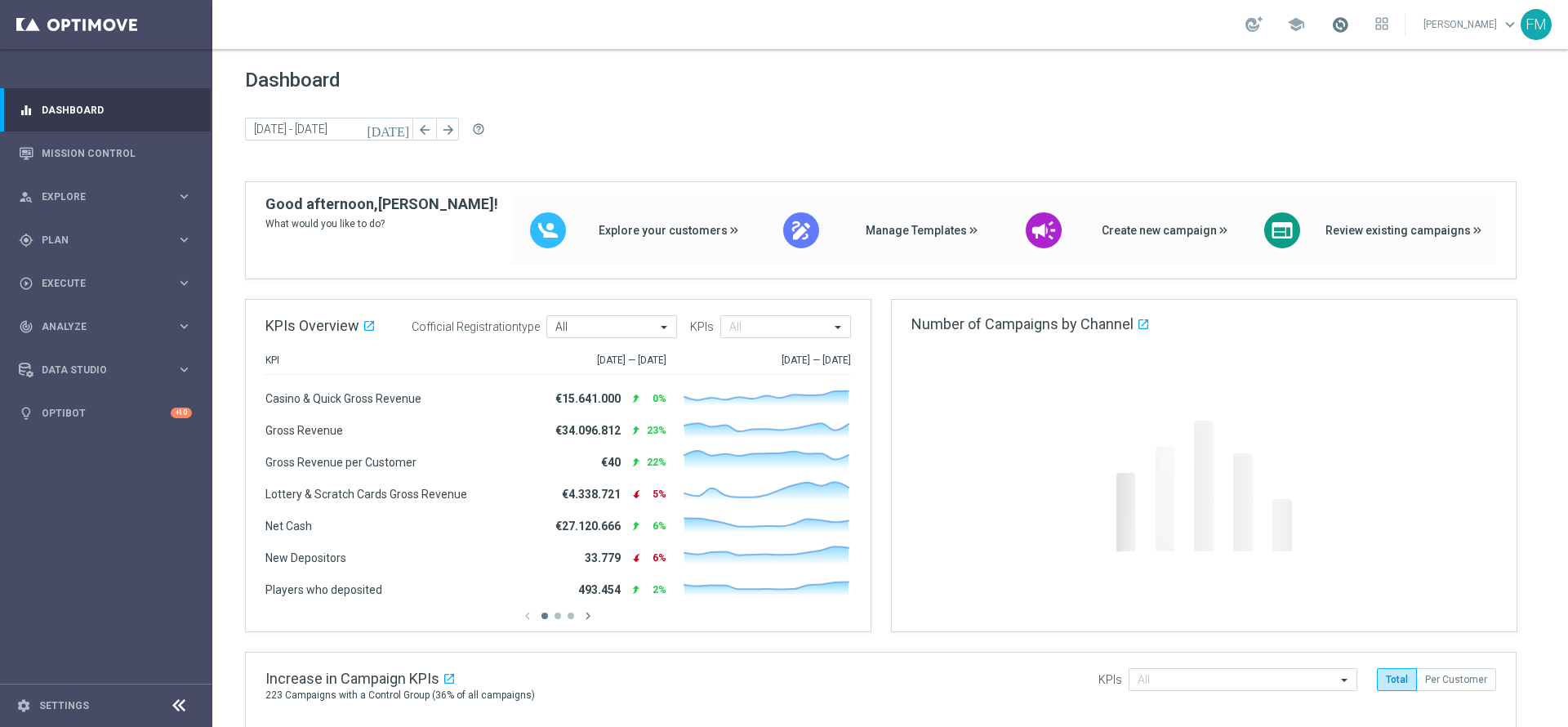
click at [1332, 18] on span at bounding box center [1340, 25] width 18 height 18
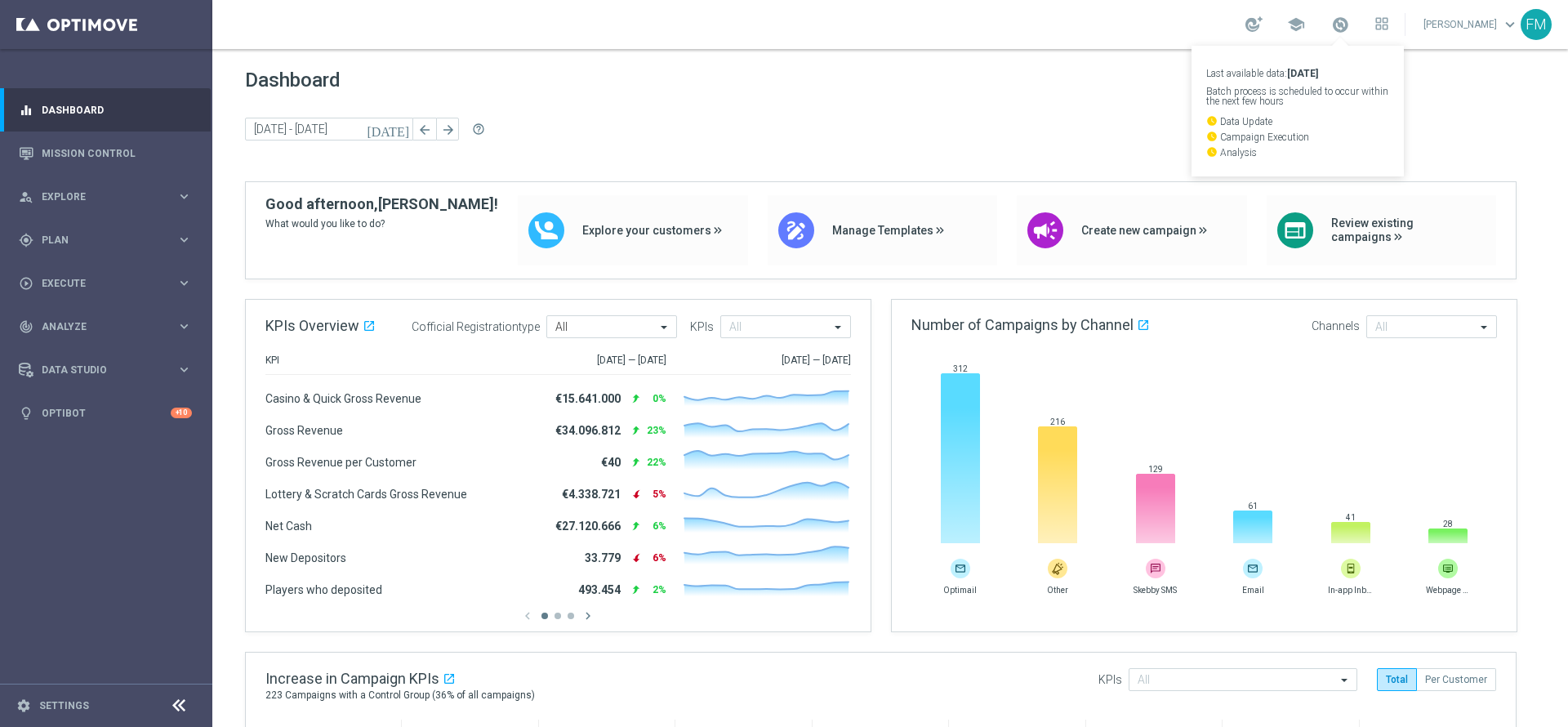
drag, startPoint x: 911, startPoint y: 90, endPoint x: 889, endPoint y: 106, distance: 27.2
click at [912, 90] on span "Dashboard" at bounding box center [890, 80] width 1290 height 23
click at [86, 204] on div "person_search Explore keyboard_arrow_right" at bounding box center [105, 196] width 211 height 43
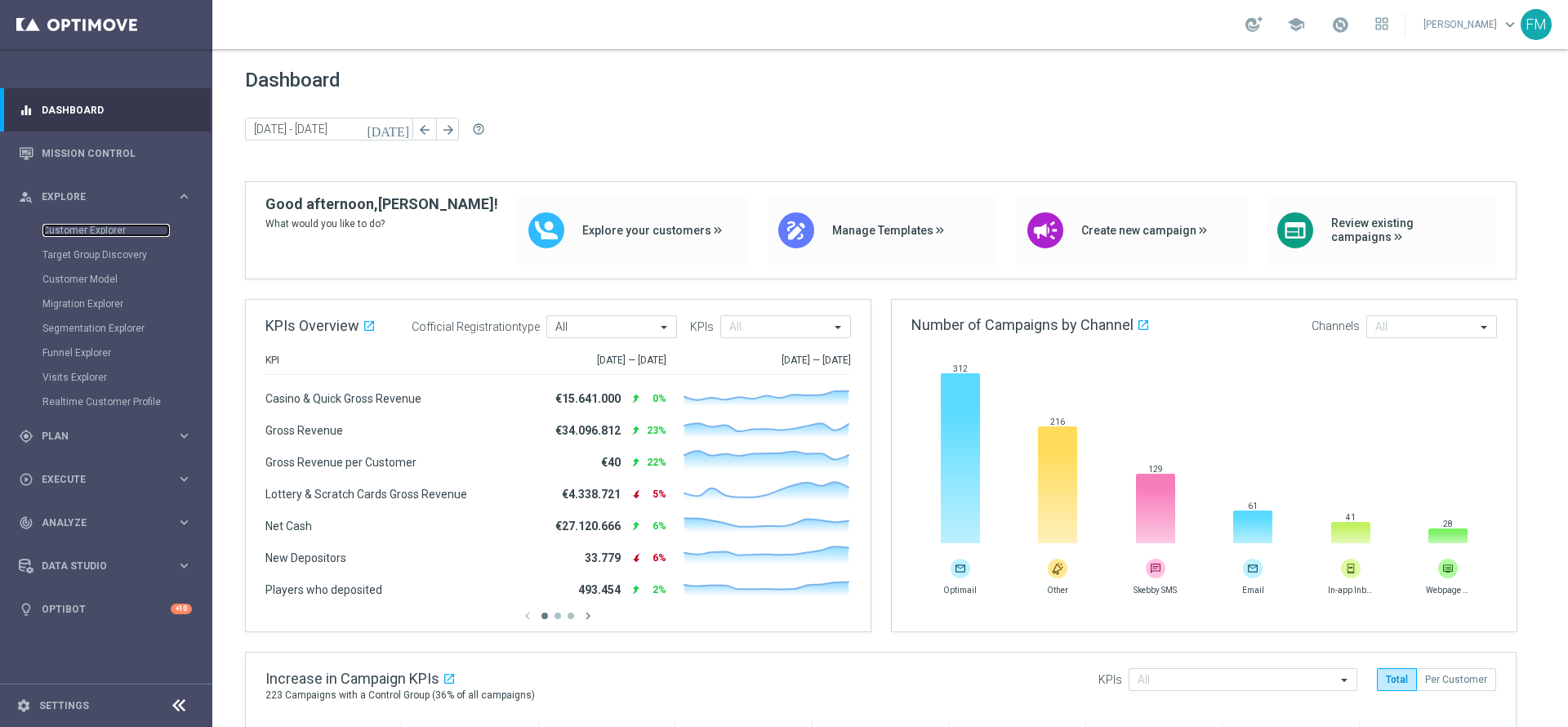
click at [66, 236] on link "Customer Explorer" at bounding box center [106, 230] width 127 height 13
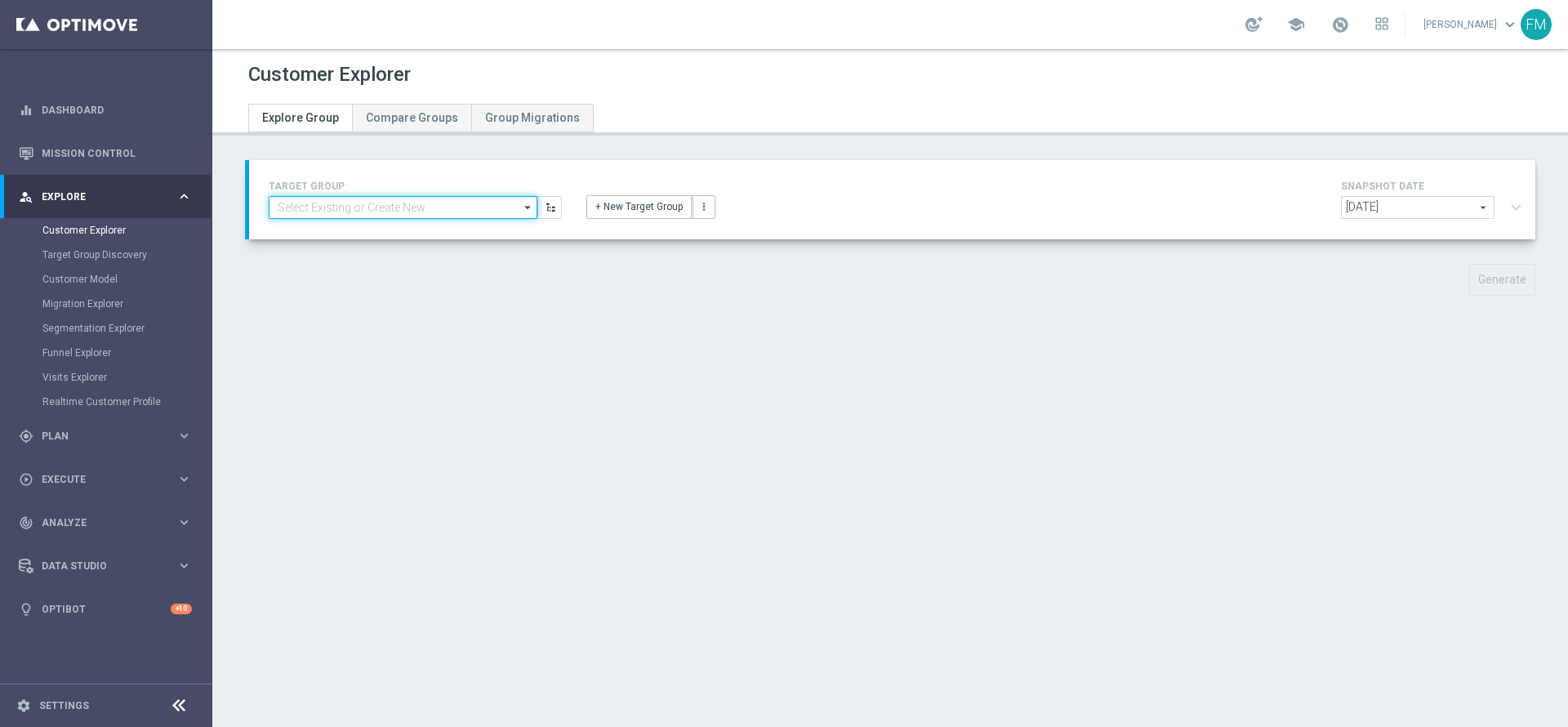
click at [395, 203] on input at bounding box center [403, 207] width 269 height 23
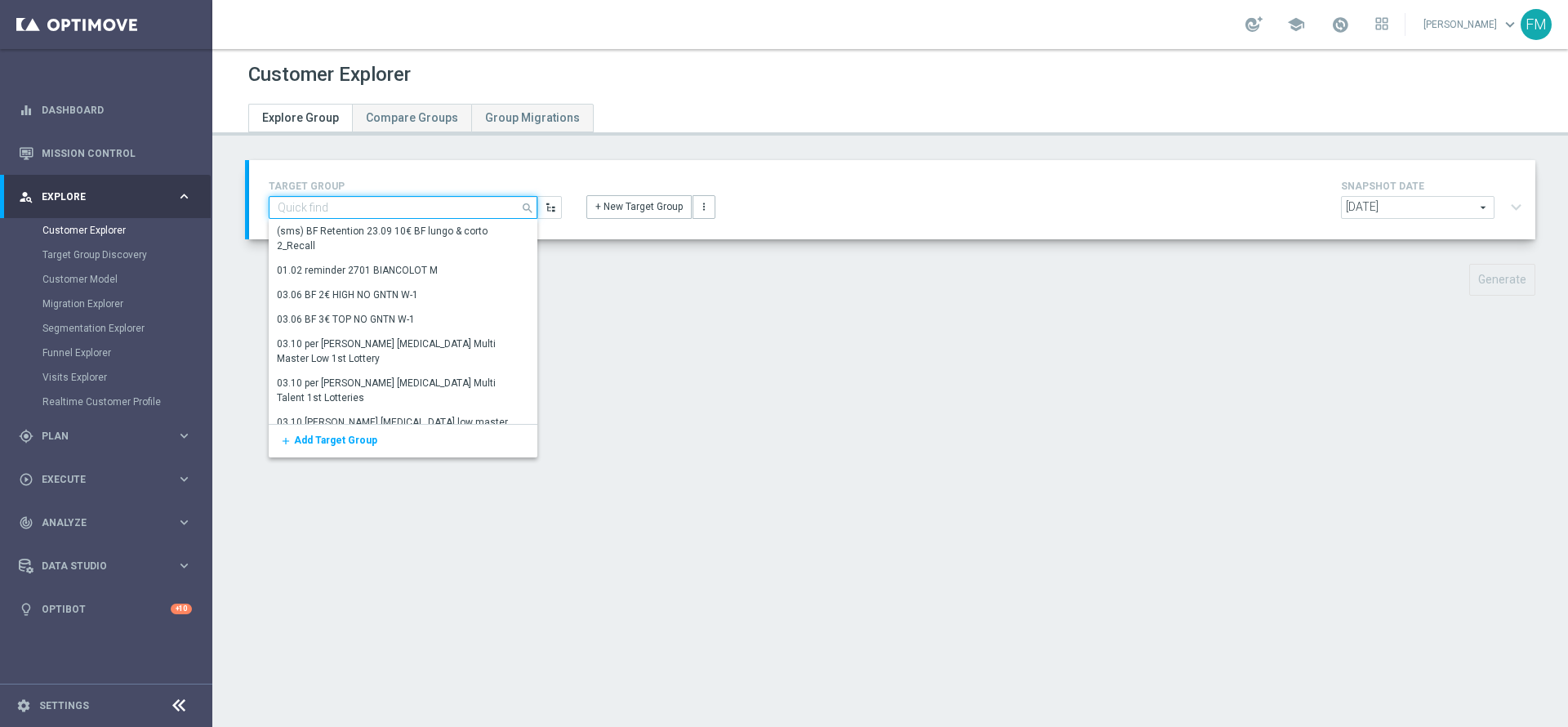
type input "s"
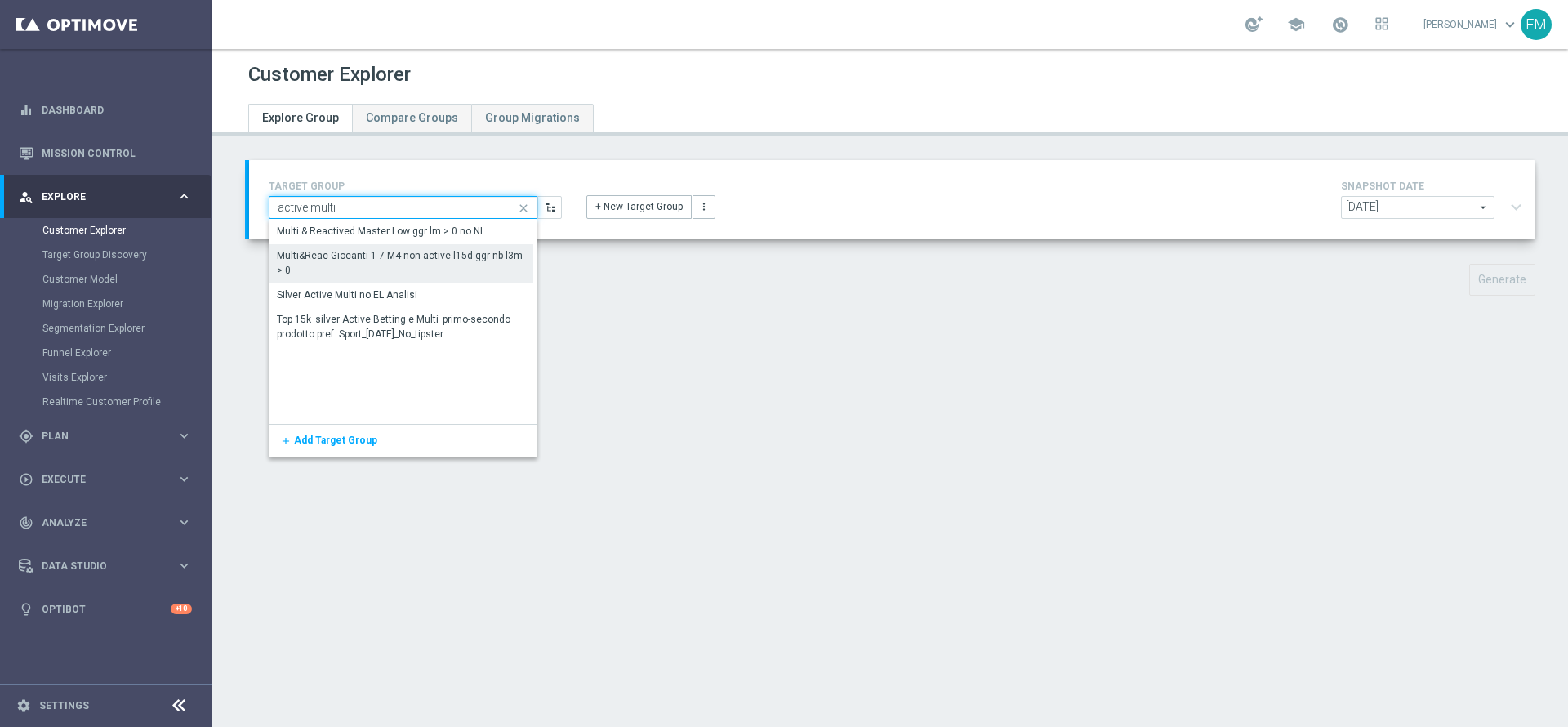
type input "active multi"
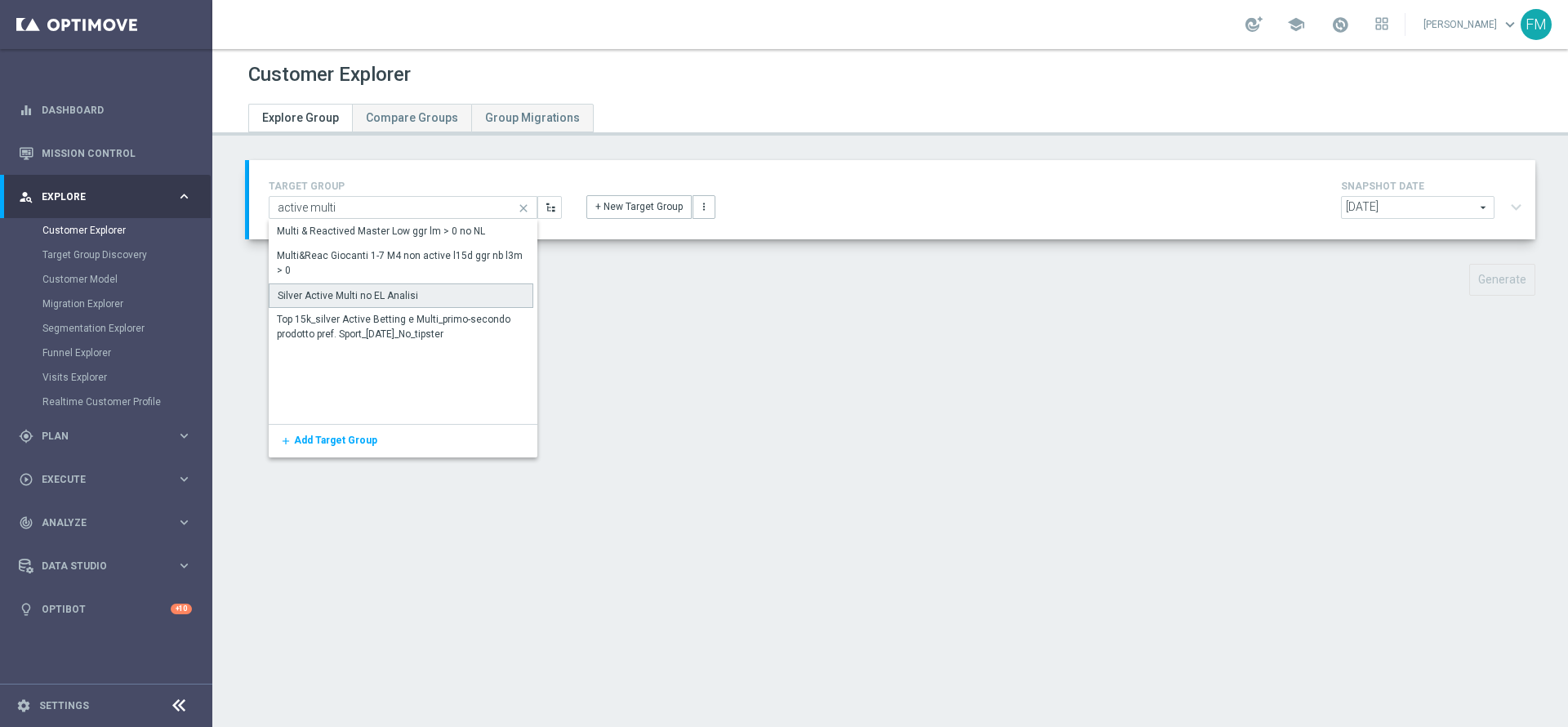
click at [383, 297] on div "Silver Active Multi no EL Analisi" at bounding box center [347, 296] width 140 height 15
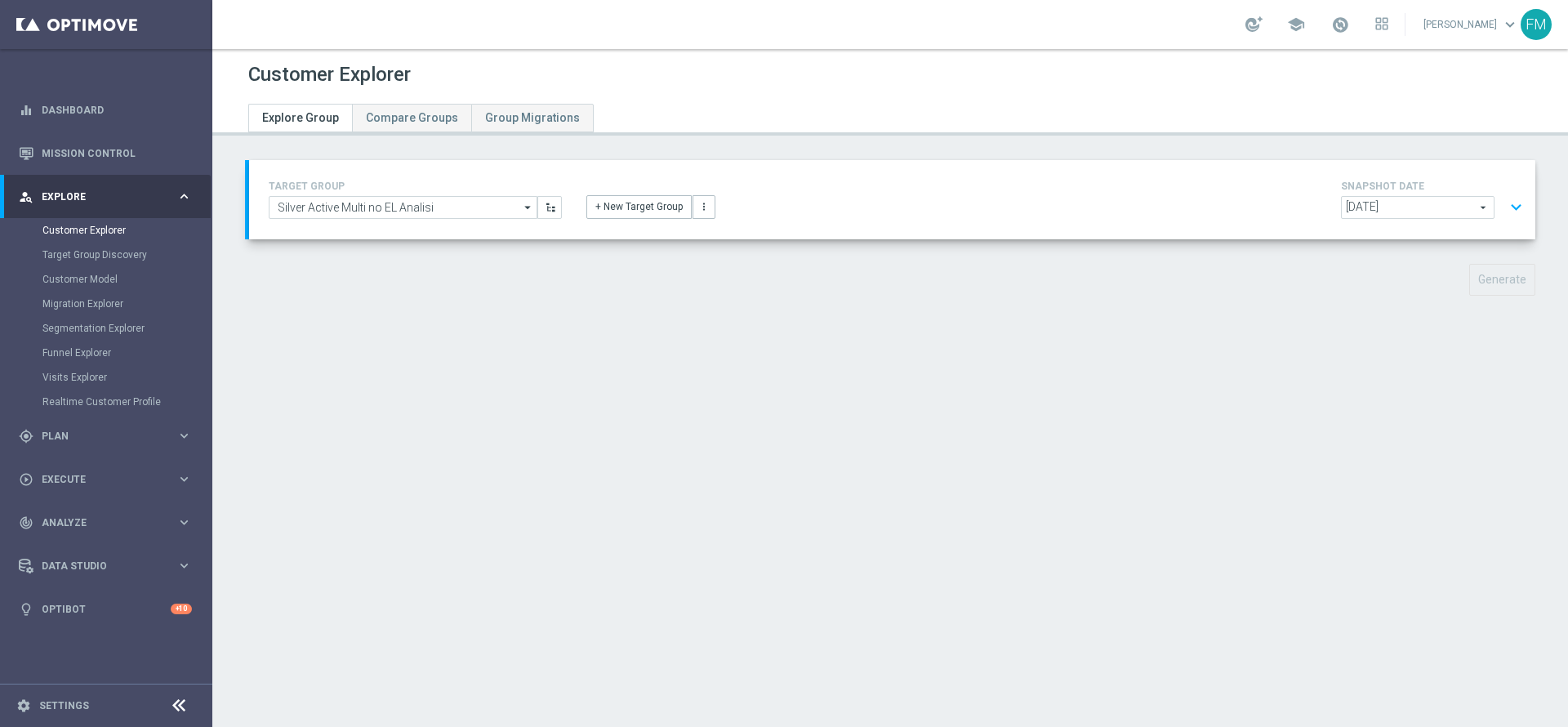
click at [1419, 214] on span "[DATE]" at bounding box center [1418, 207] width 152 height 21
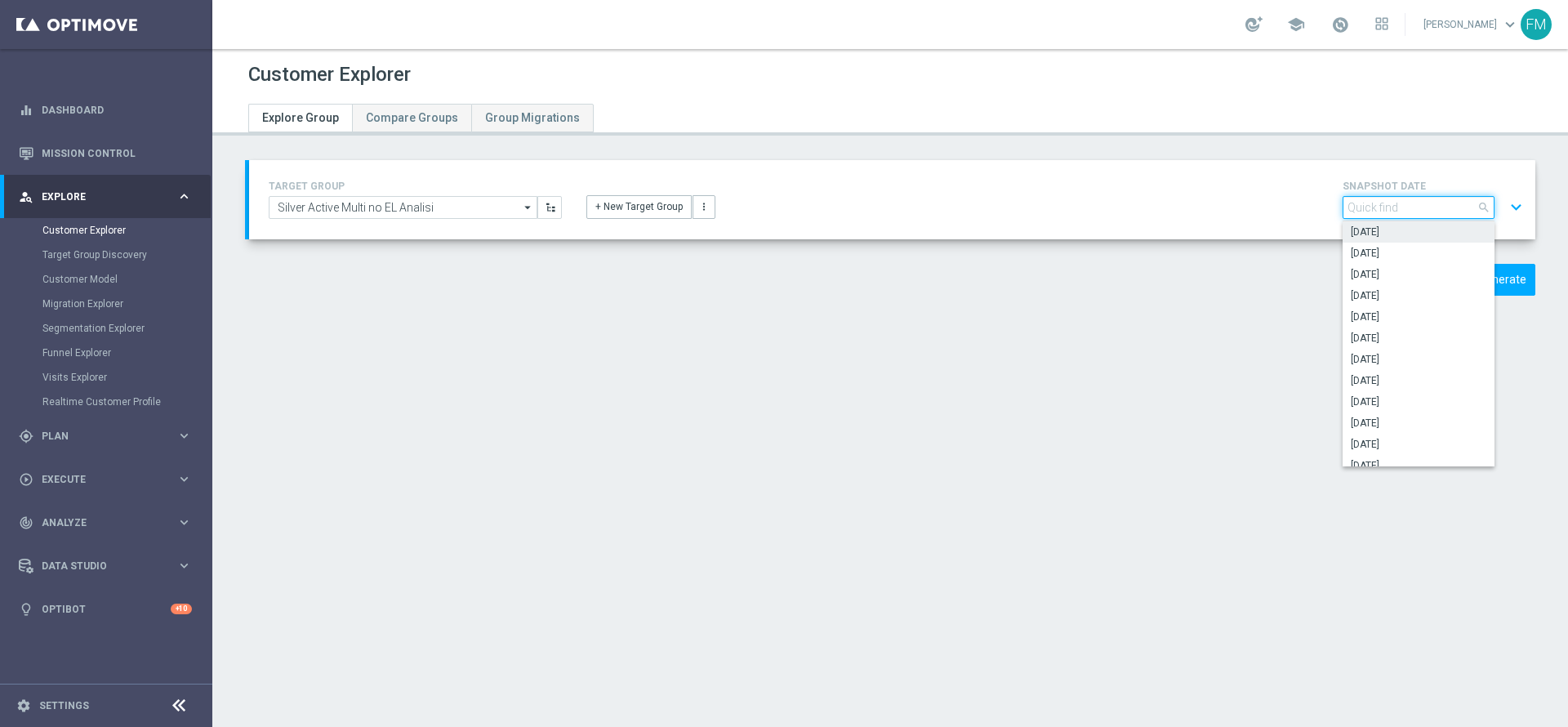
click at [1398, 206] on input "search" at bounding box center [1419, 207] width 152 height 23
click at [1404, 322] on span "[DATE]" at bounding box center [1419, 317] width 136 height 13
type input "[DATE]"
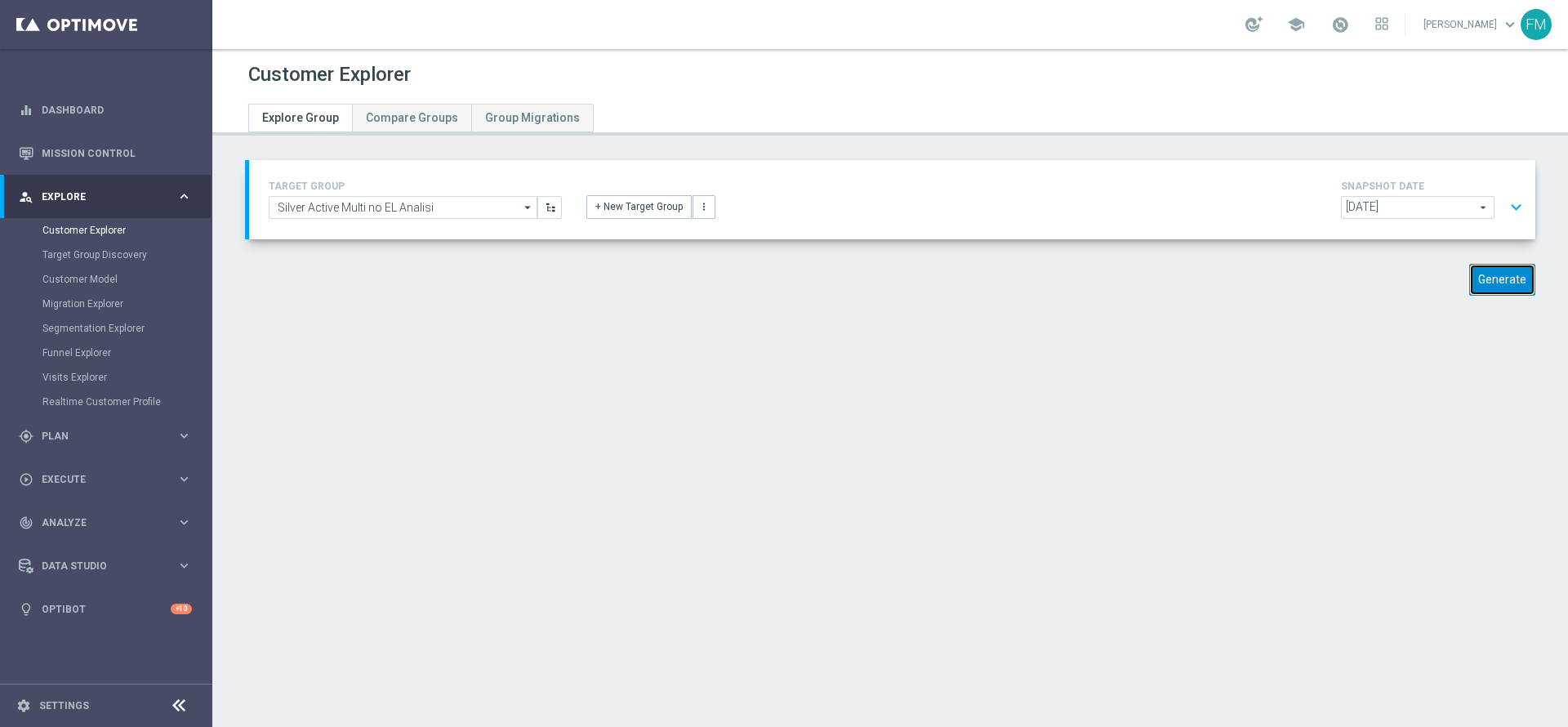
click at [1469, 282] on button "Generate" at bounding box center [1502, 280] width 66 height 32
type input "Select"
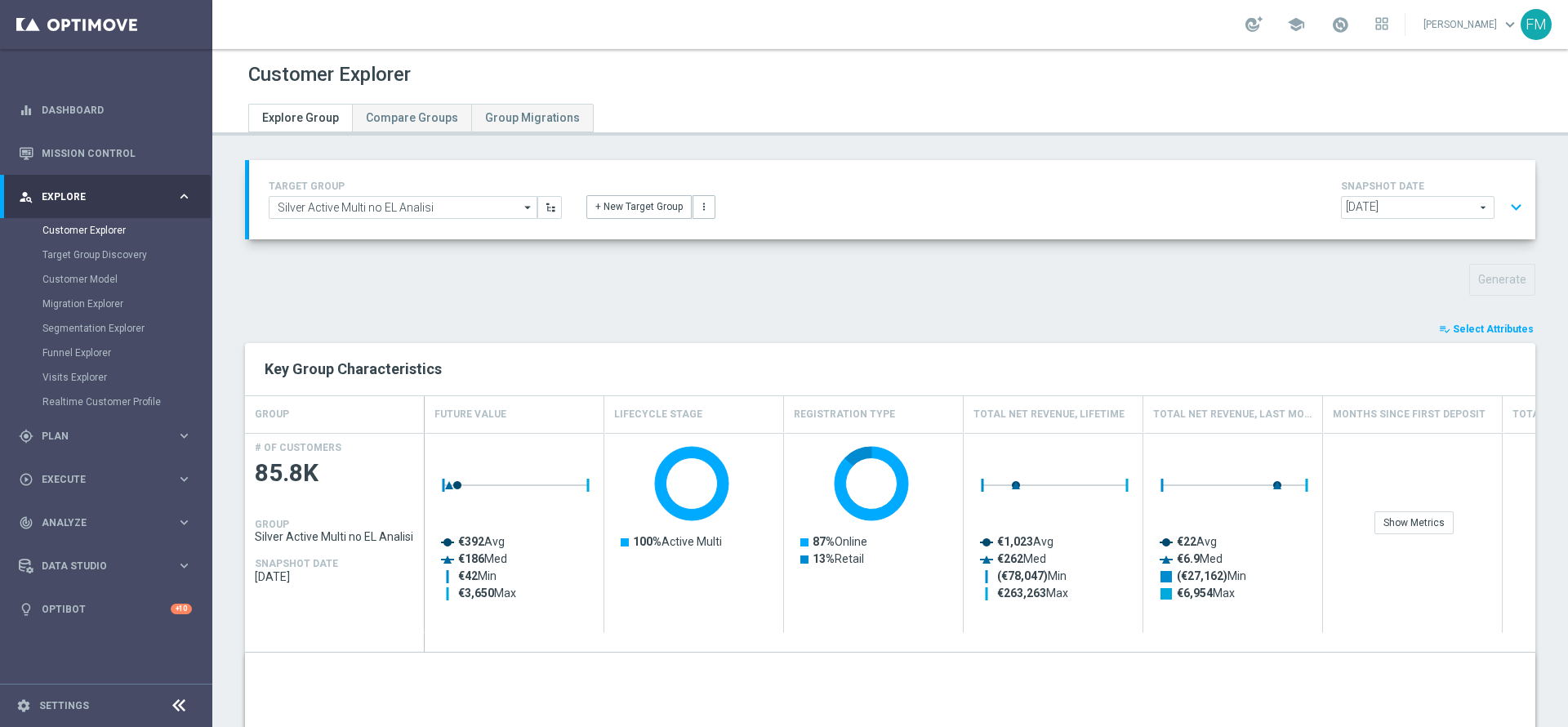
click at [1464, 326] on span "Select Attributes" at bounding box center [1494, 329] width 81 height 11
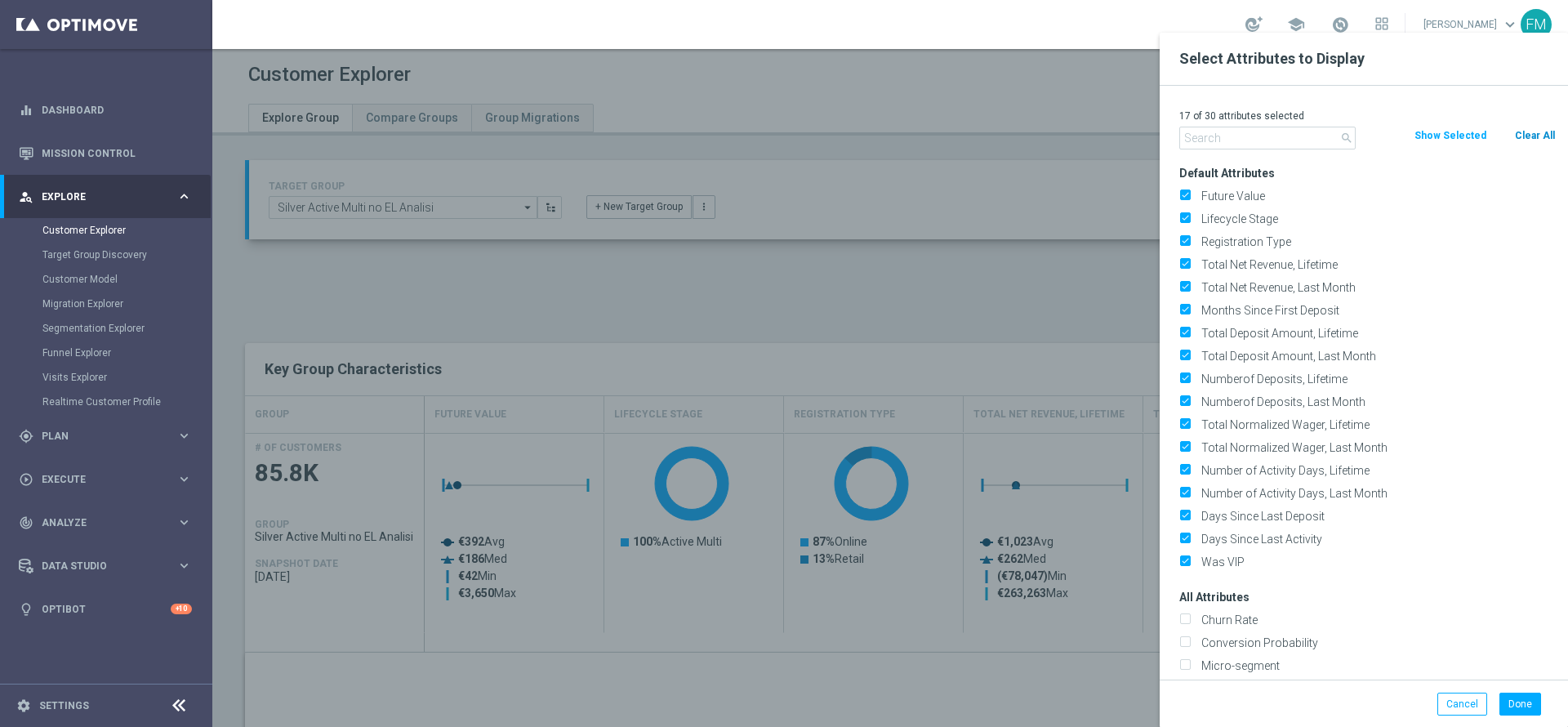
click at [1518, 140] on div "Clear All" at bounding box center [1534, 136] width 67 height 18
click at [1518, 140] on button "Clear All" at bounding box center [1534, 136] width 43 height 18
checkbox input "false"
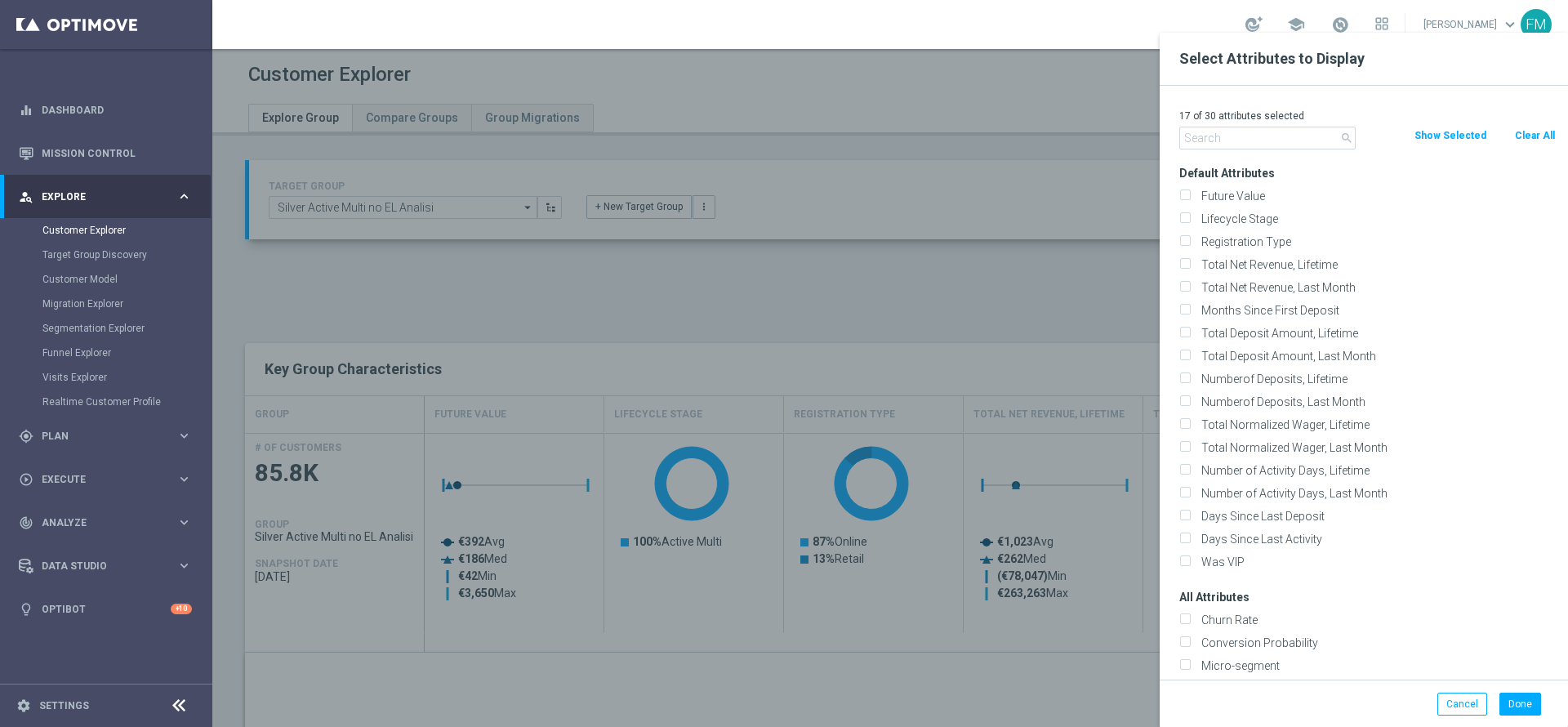
checkbox input "false"
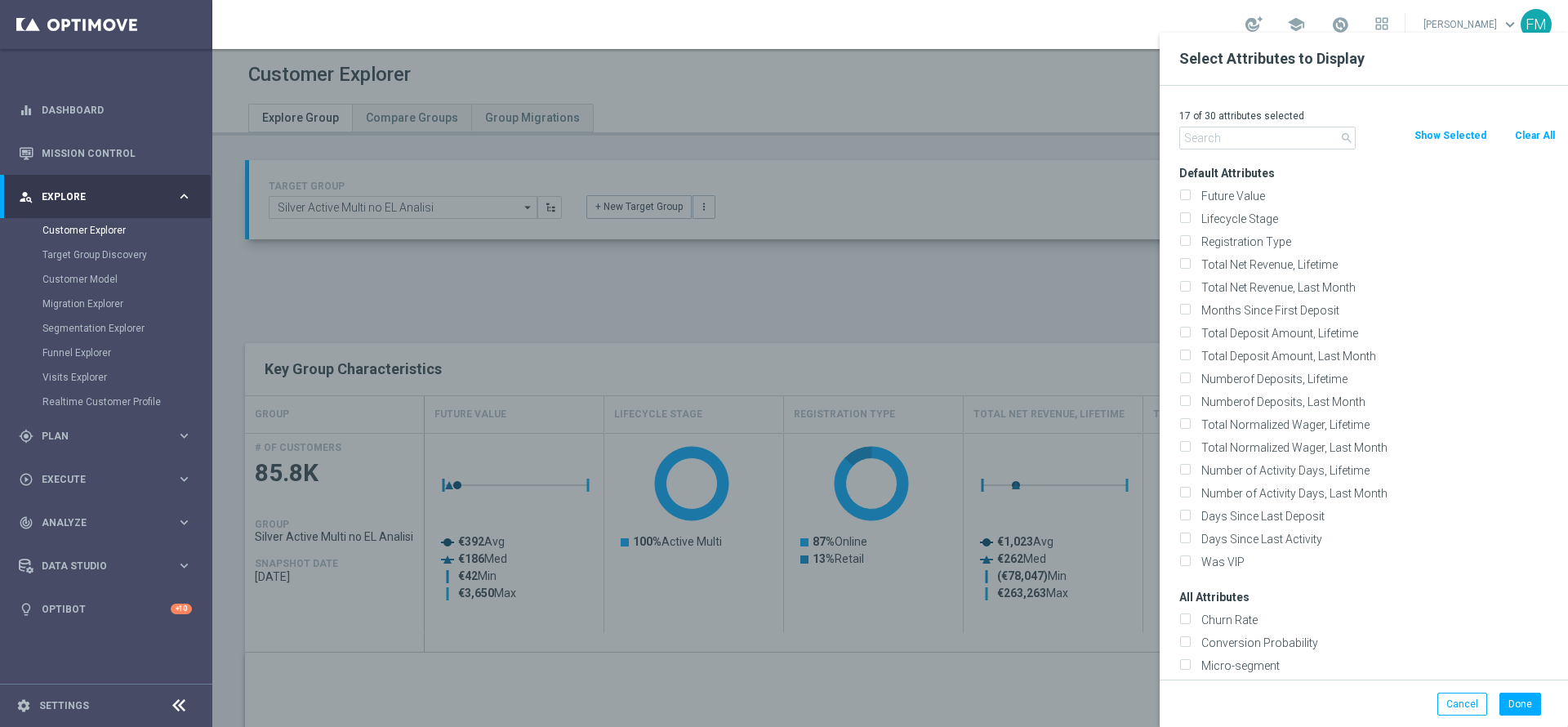
checkbox input "false"
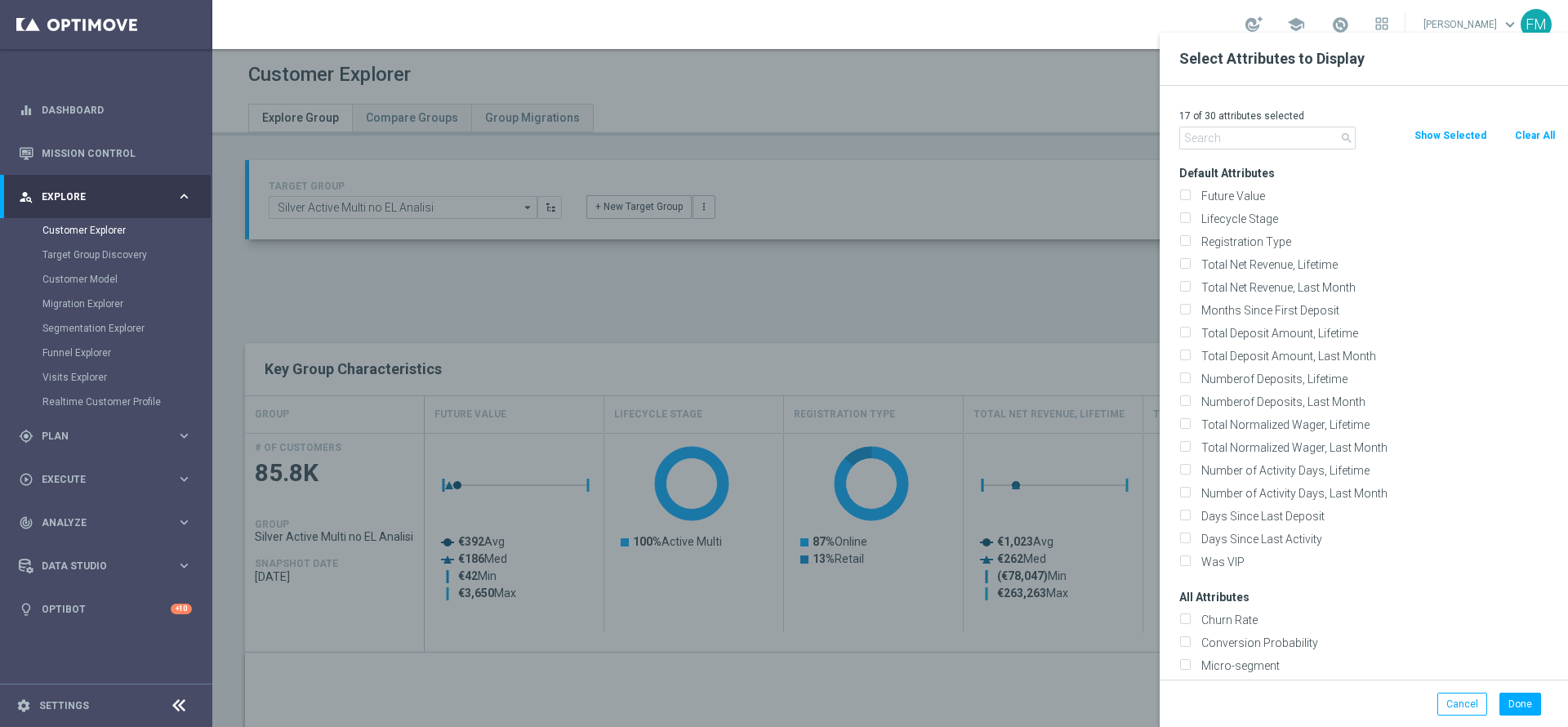
checkbox input "false"
click at [1196, 214] on label "Lifecycle Stage" at bounding box center [1376, 219] width 360 height 15
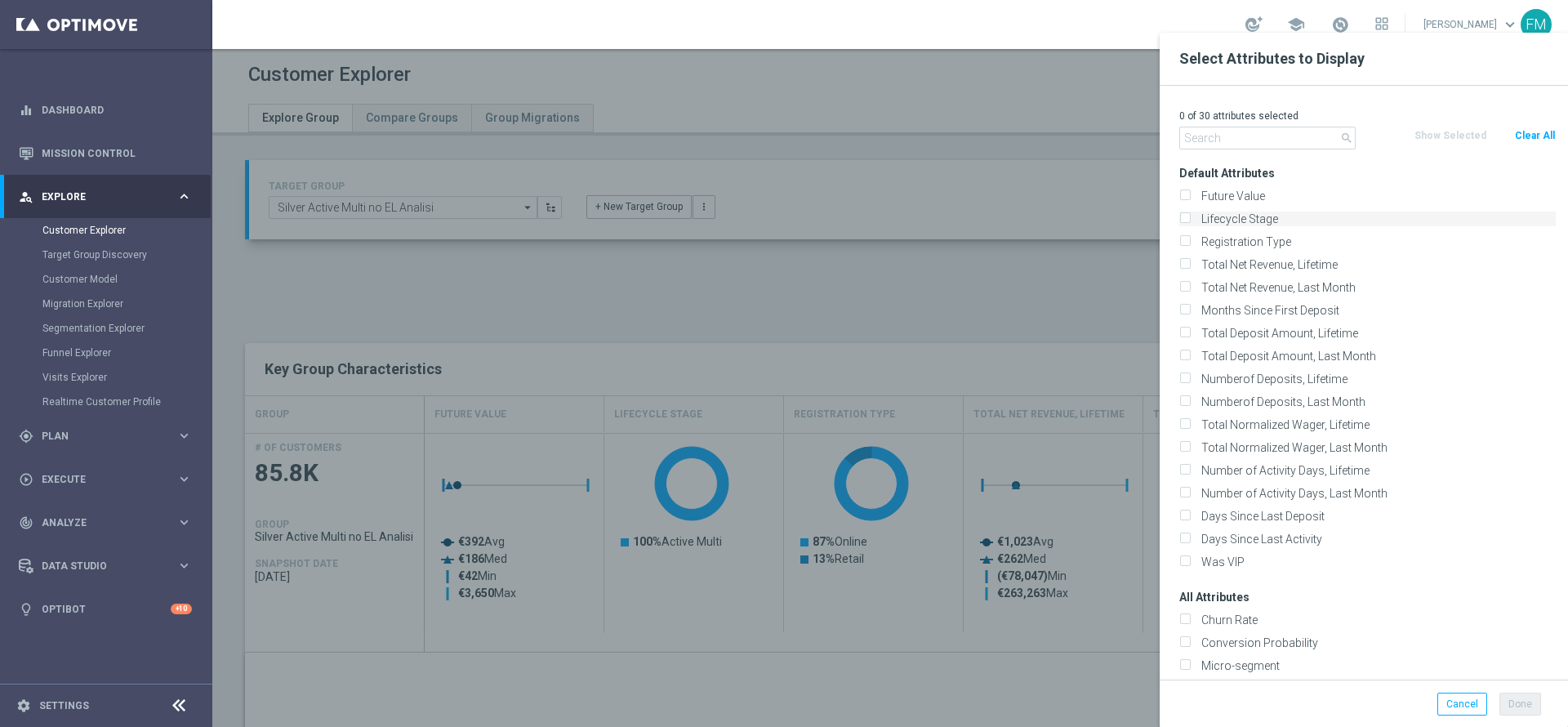
click at [1182, 215] on input "Lifecycle Stage" at bounding box center [1184, 221] width 11 height 11
checkbox input "true"
click at [1526, 697] on button "Done" at bounding box center [1519, 704] width 41 height 23
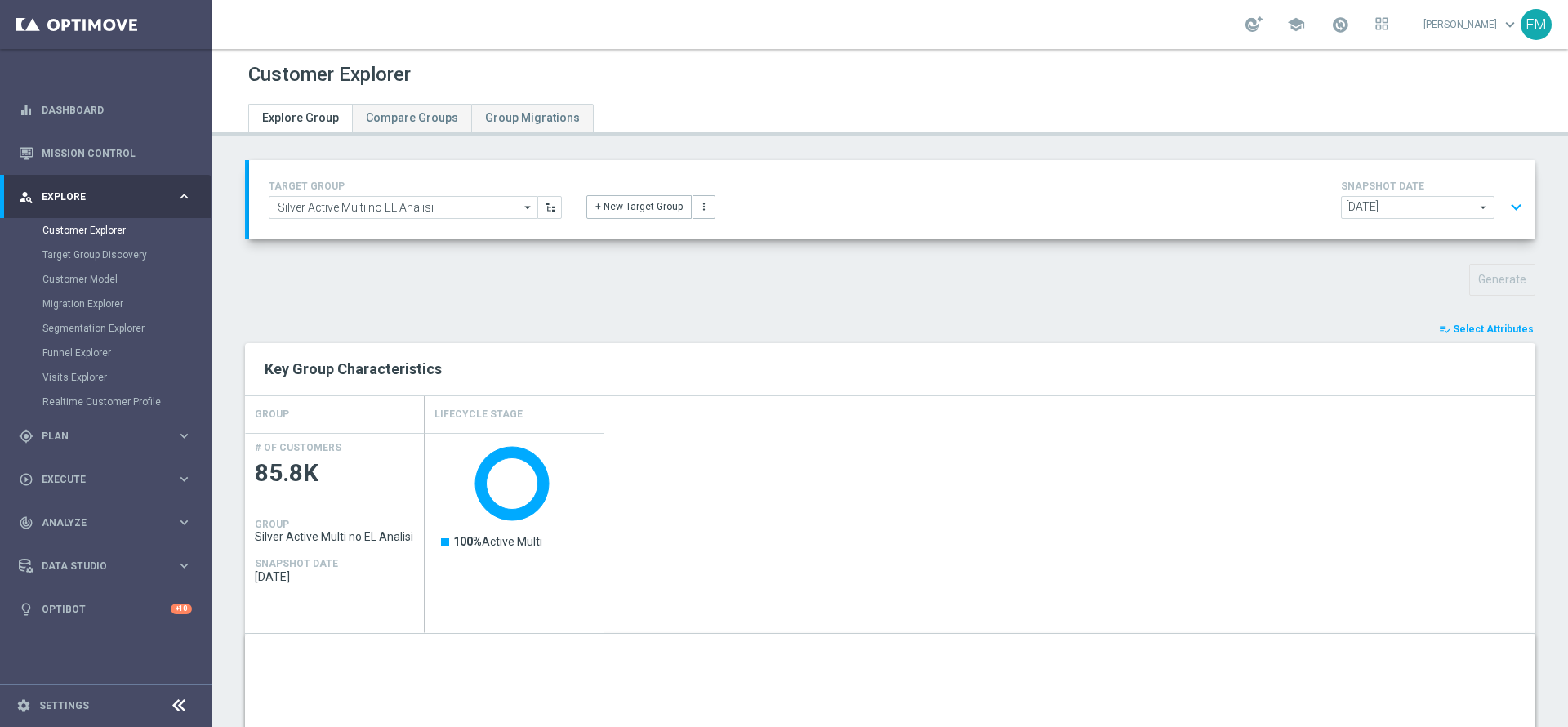
scroll to position [483, 0]
